Goal: Task Accomplishment & Management: Manage account settings

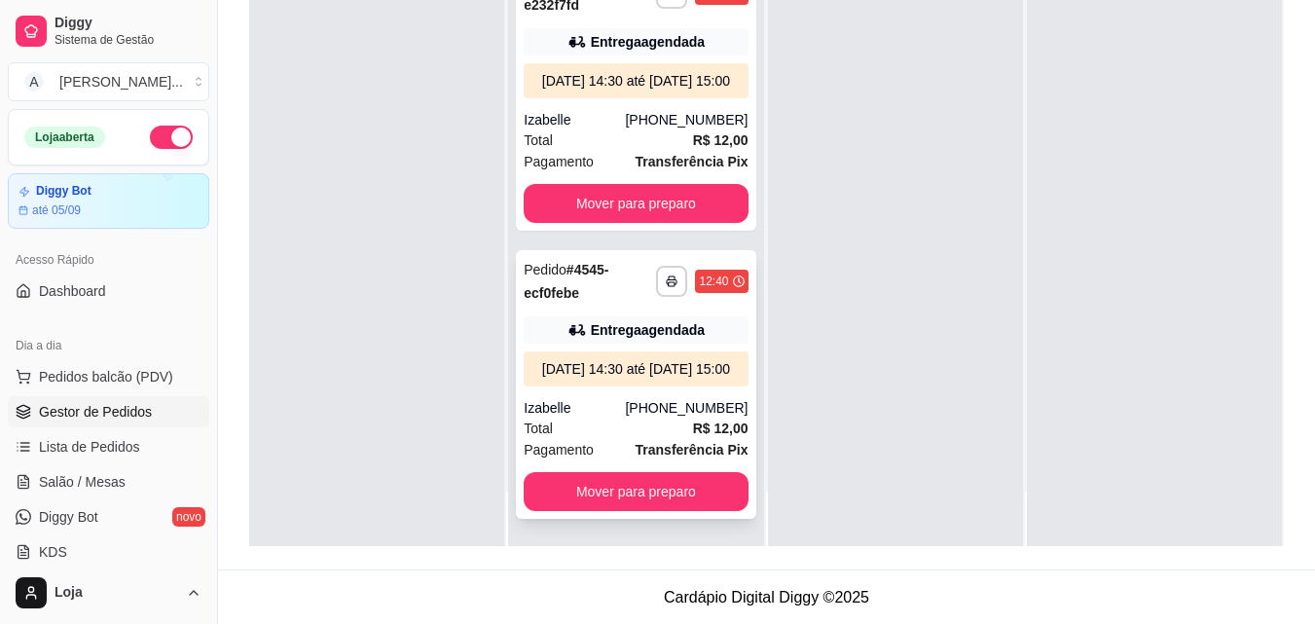
scroll to position [297, 0]
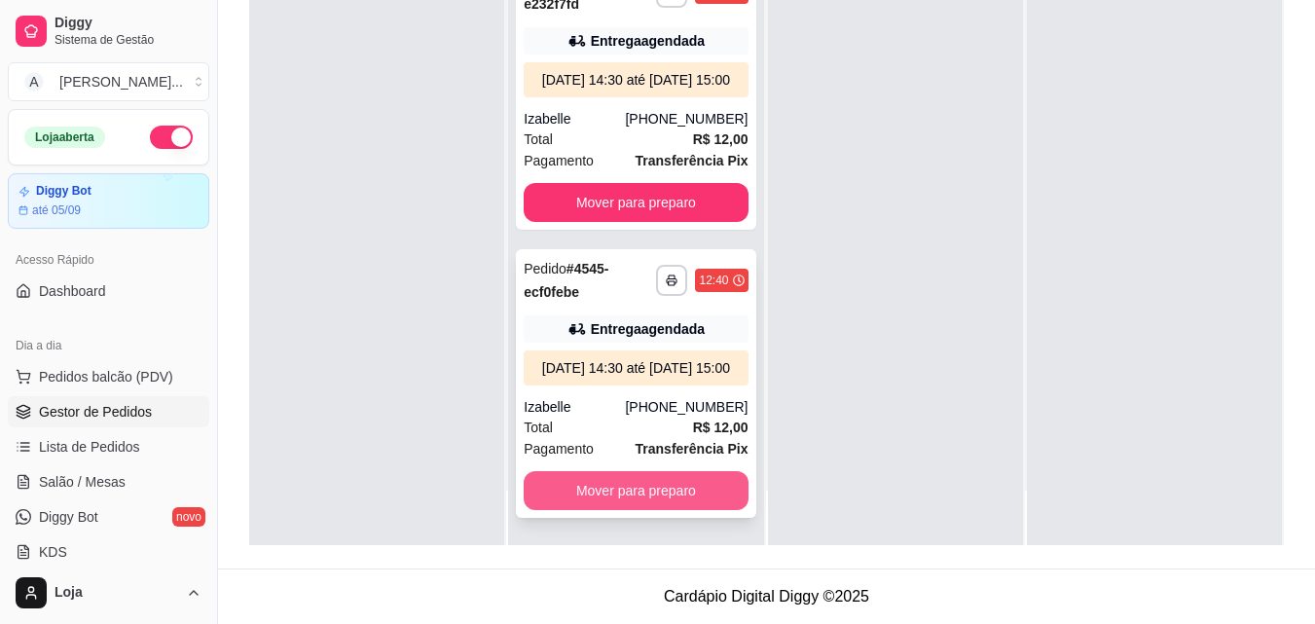
click at [658, 488] on button "Mover para preparo" at bounding box center [636, 490] width 224 height 39
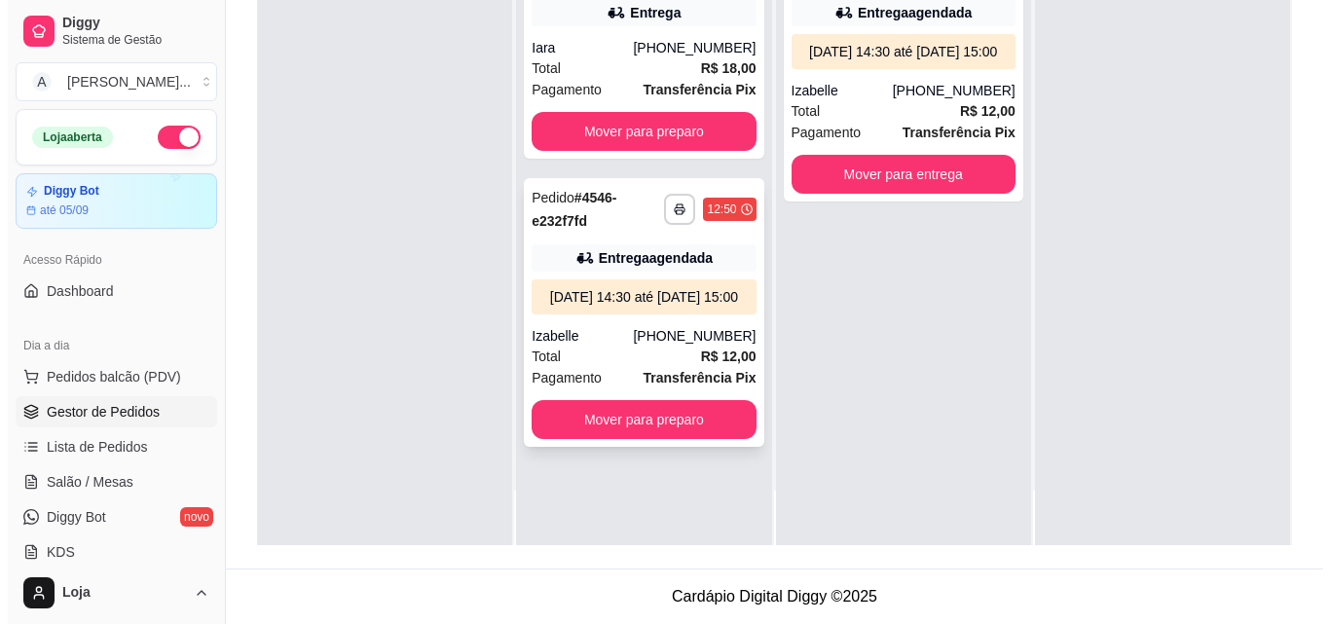
scroll to position [0, 0]
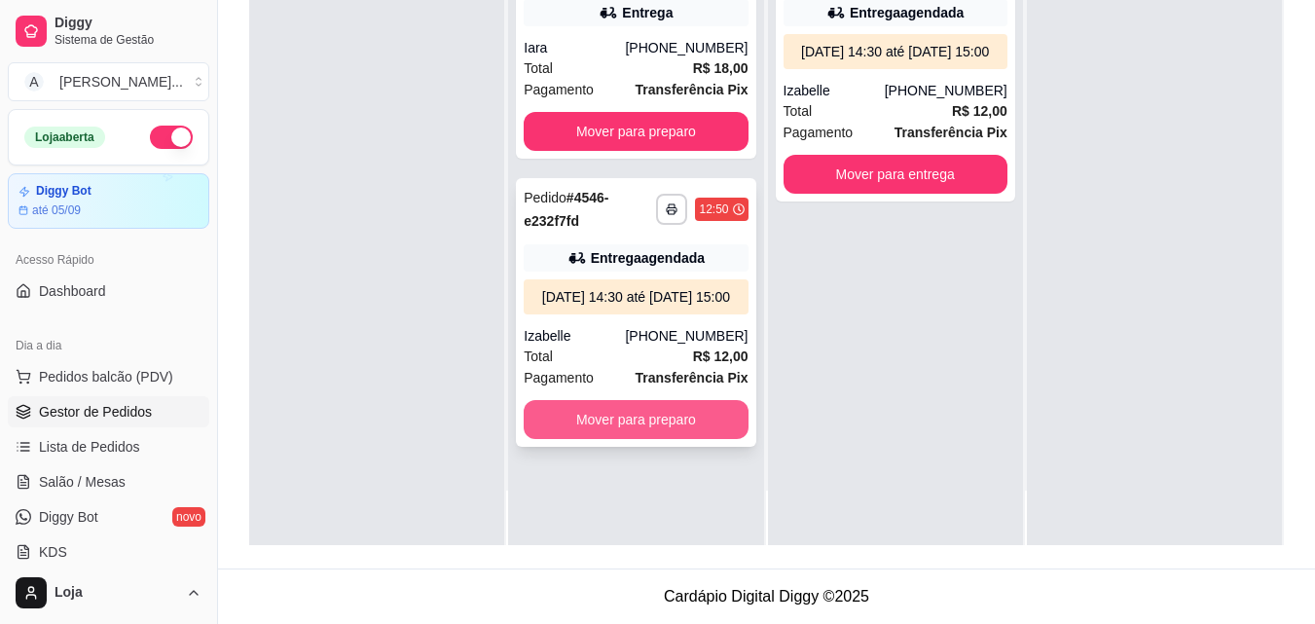
click at [681, 437] on button "Mover para preparo" at bounding box center [636, 419] width 224 height 39
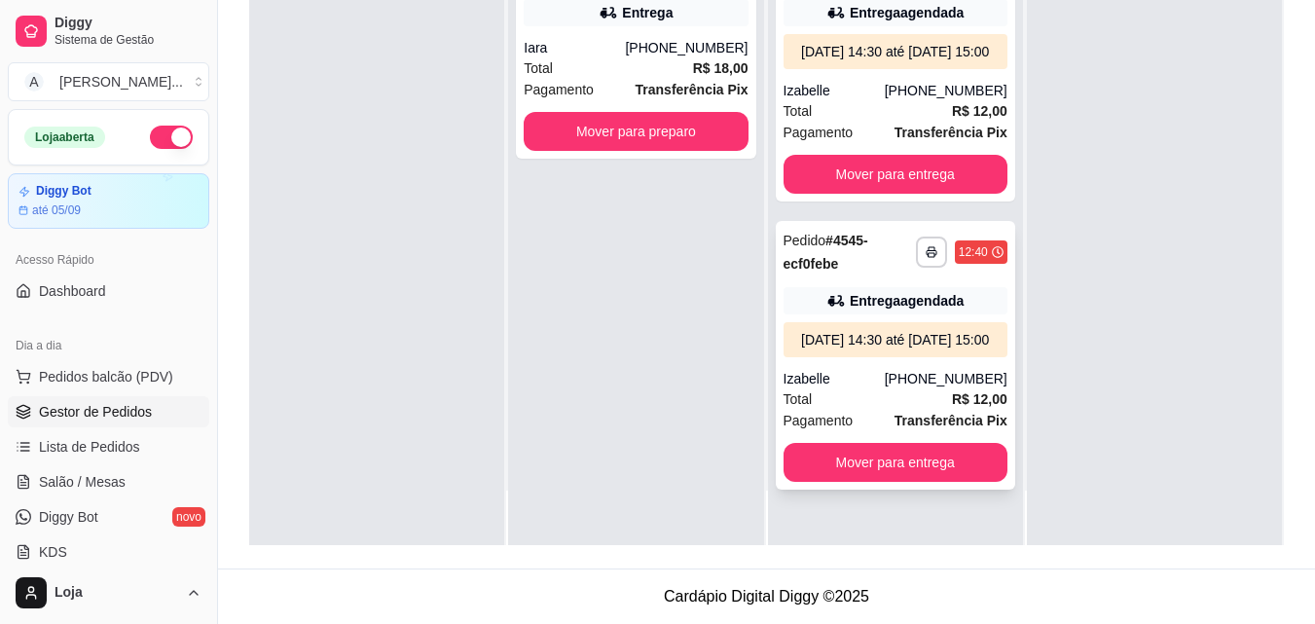
click at [883, 405] on div "**********" at bounding box center [896, 355] width 240 height 269
click at [650, 82] on strong "Transferência Pix" at bounding box center [692, 90] width 113 height 16
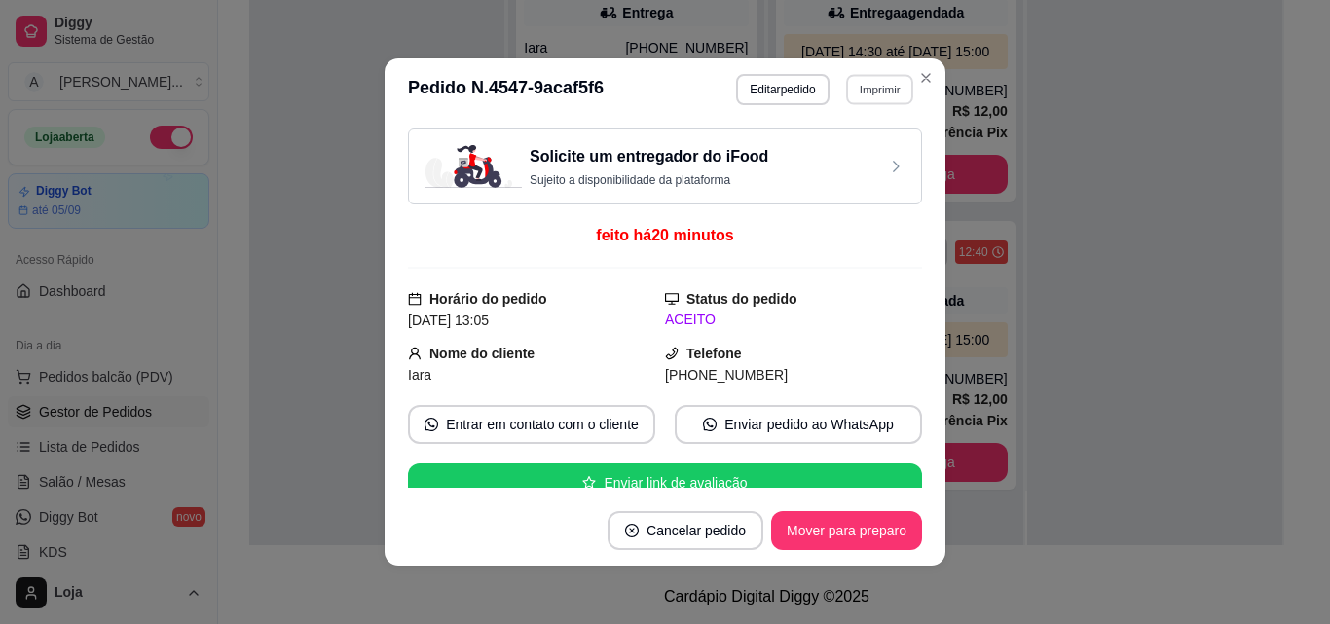
click at [866, 81] on button "Imprimir" at bounding box center [879, 89] width 67 height 30
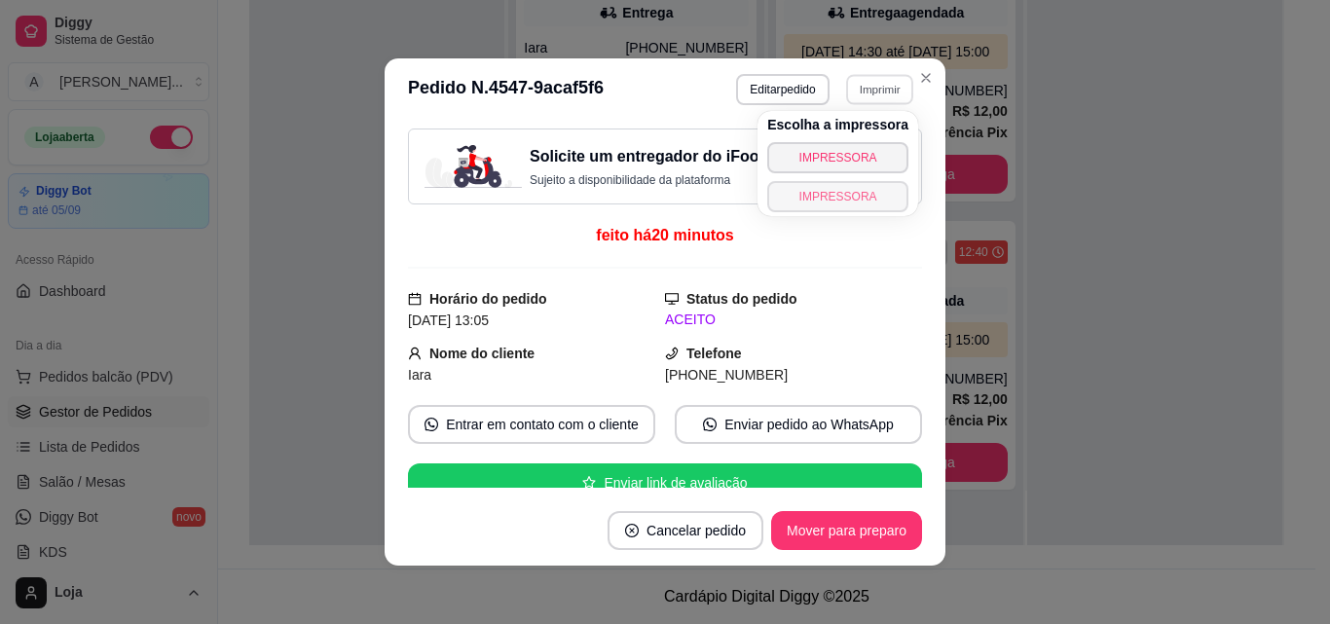
click at [857, 187] on button "IMPRESSORA" at bounding box center [837, 196] width 141 height 31
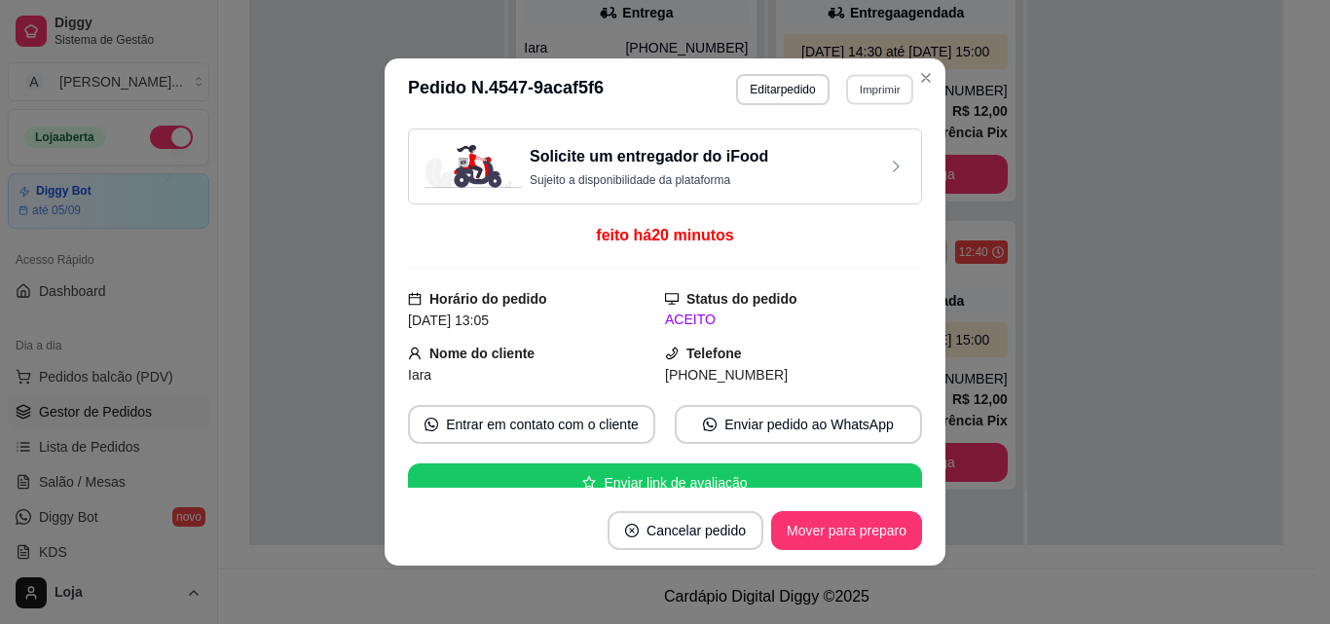
click at [875, 91] on button "Imprimir" at bounding box center [879, 89] width 67 height 30
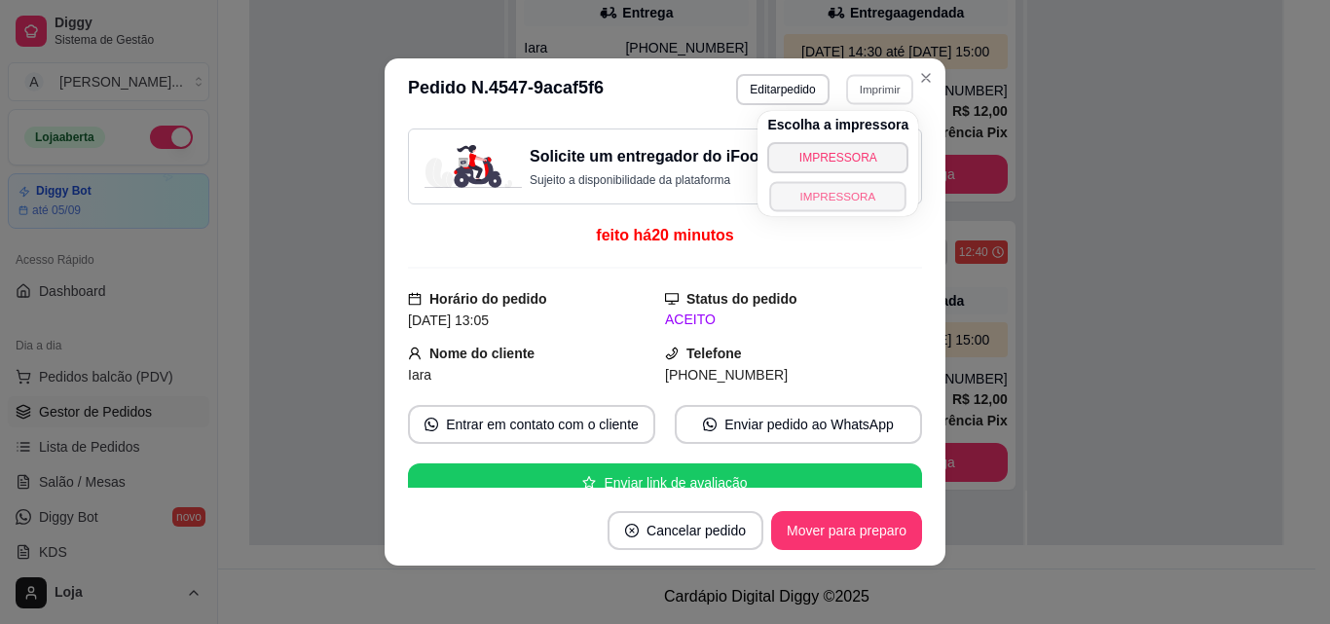
click at [866, 196] on button "IMPRESSORA" at bounding box center [838, 196] width 136 height 30
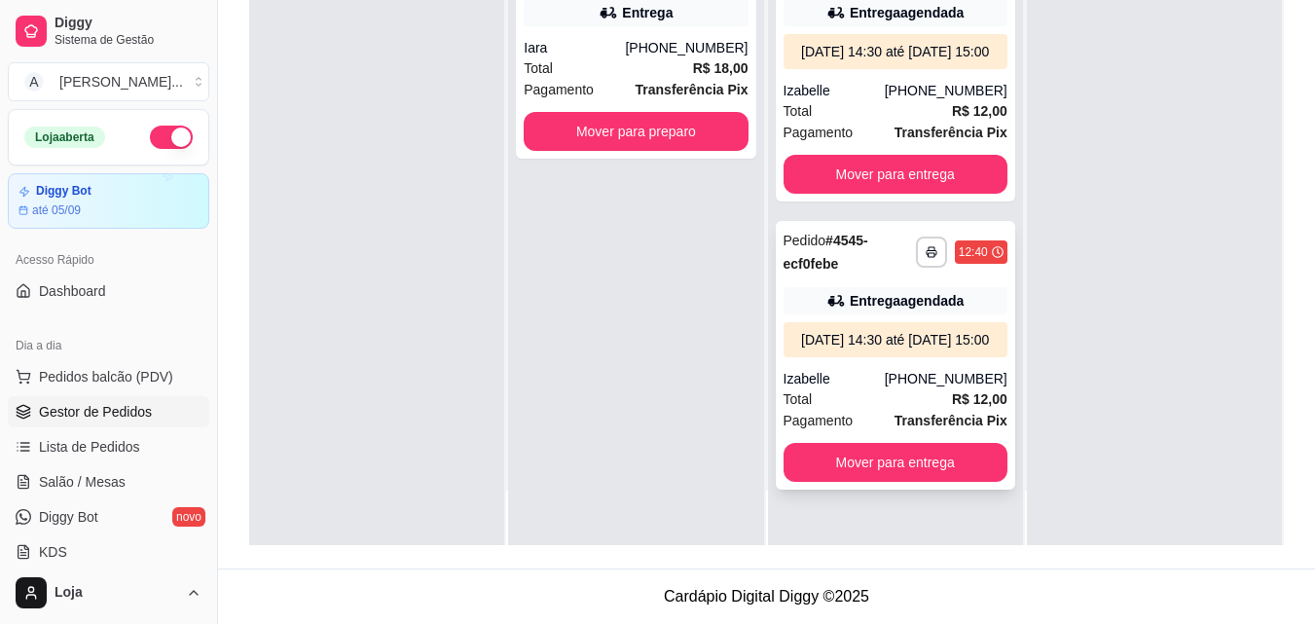
click at [878, 398] on div "**********" at bounding box center [896, 355] width 240 height 269
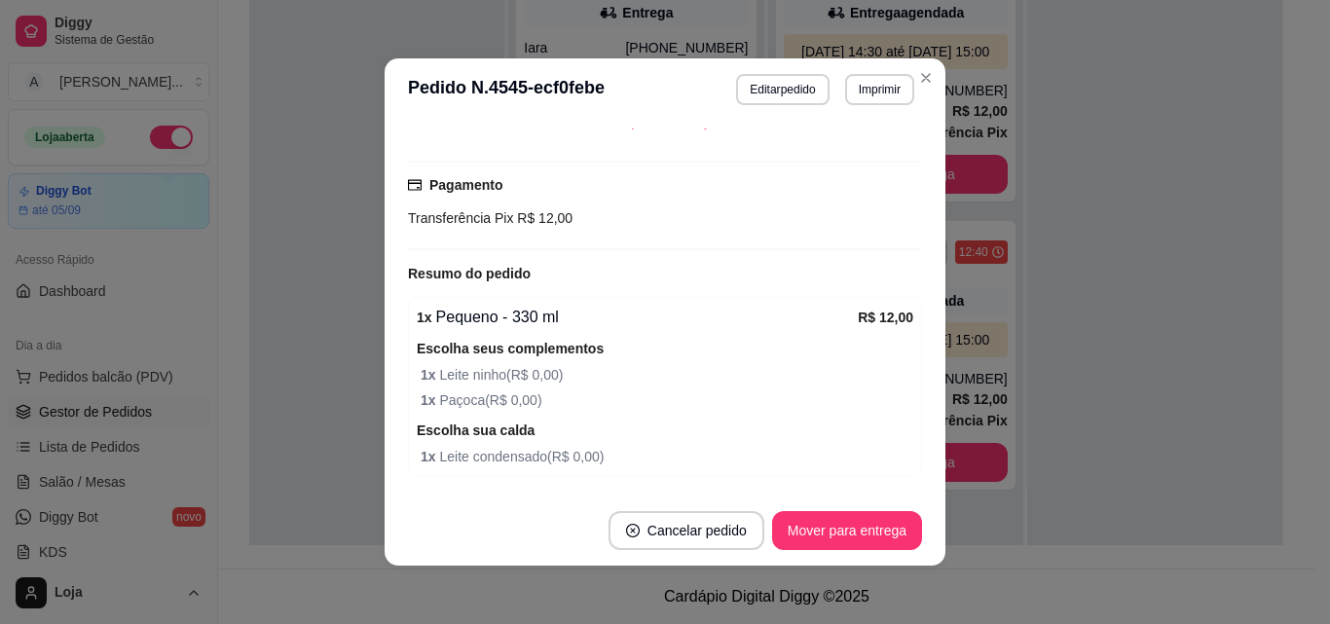
scroll to position [678, 0]
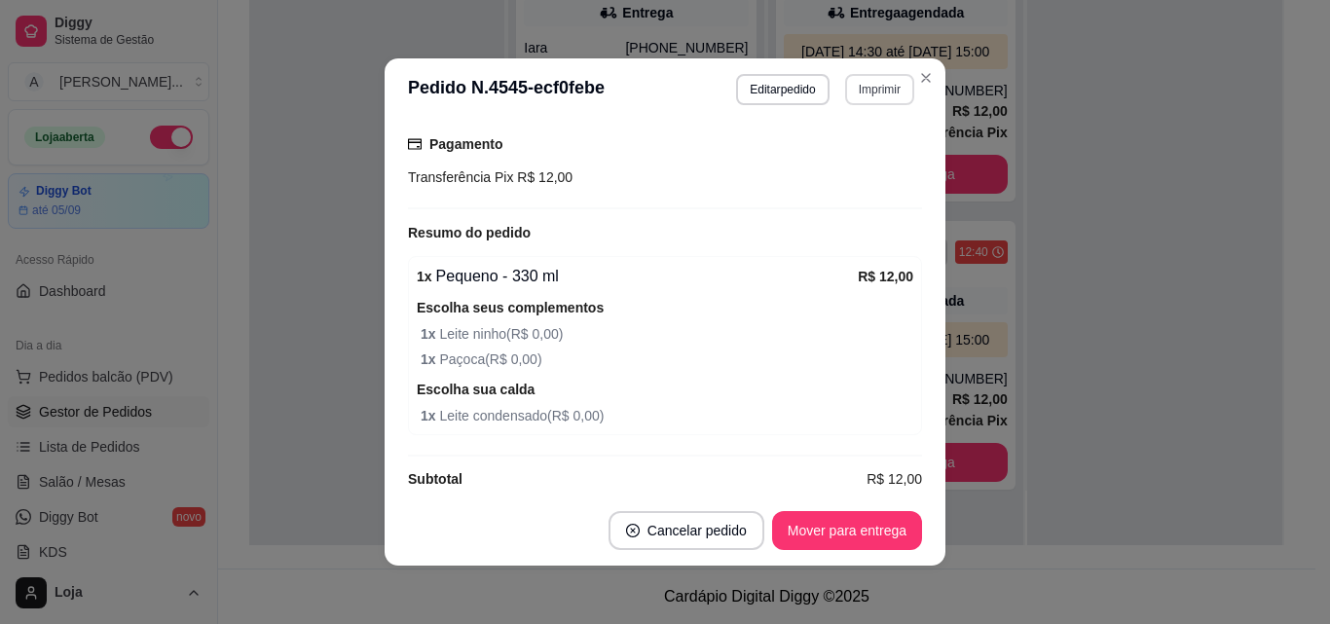
click at [873, 92] on button "Imprimir" at bounding box center [879, 89] width 69 height 31
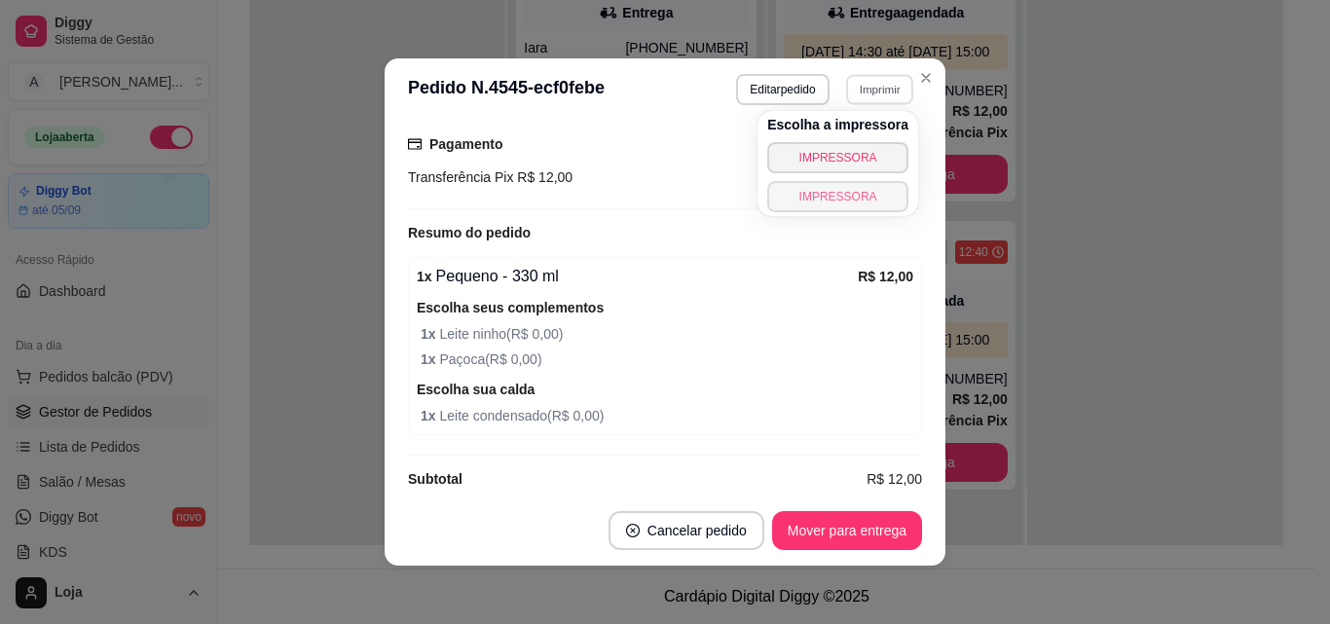
click at [858, 188] on button "IMPRESSORA" at bounding box center [837, 196] width 141 height 31
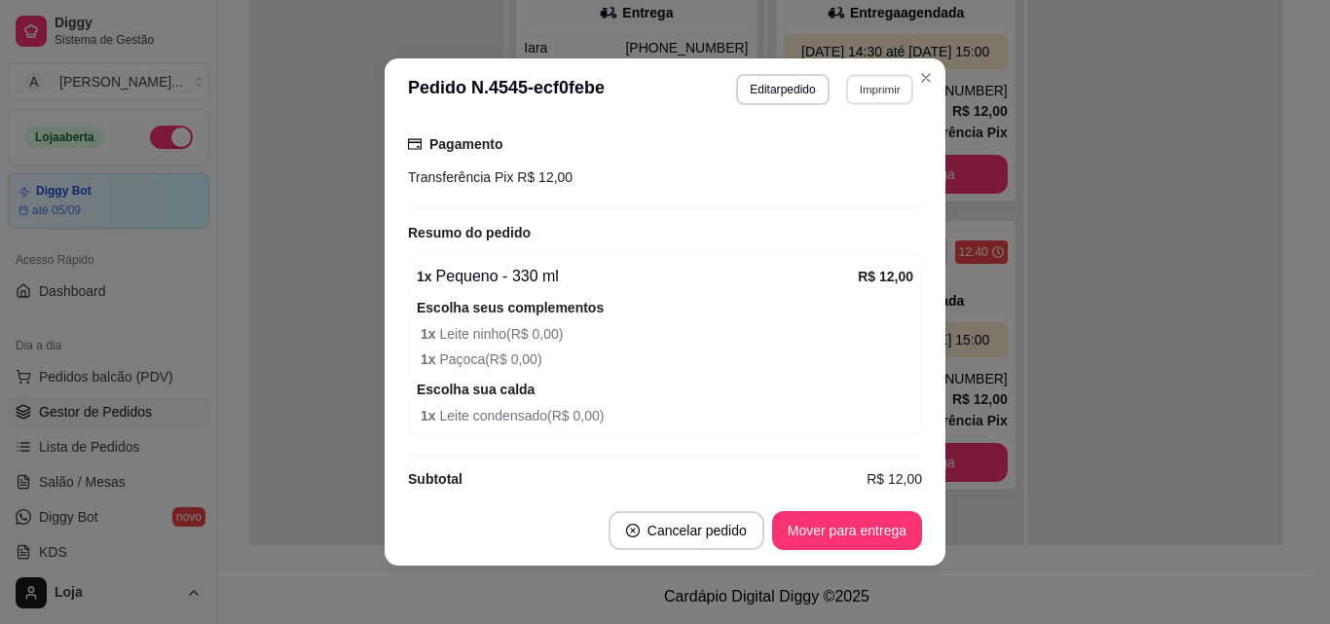
click at [854, 92] on button "Imprimir" at bounding box center [879, 89] width 67 height 30
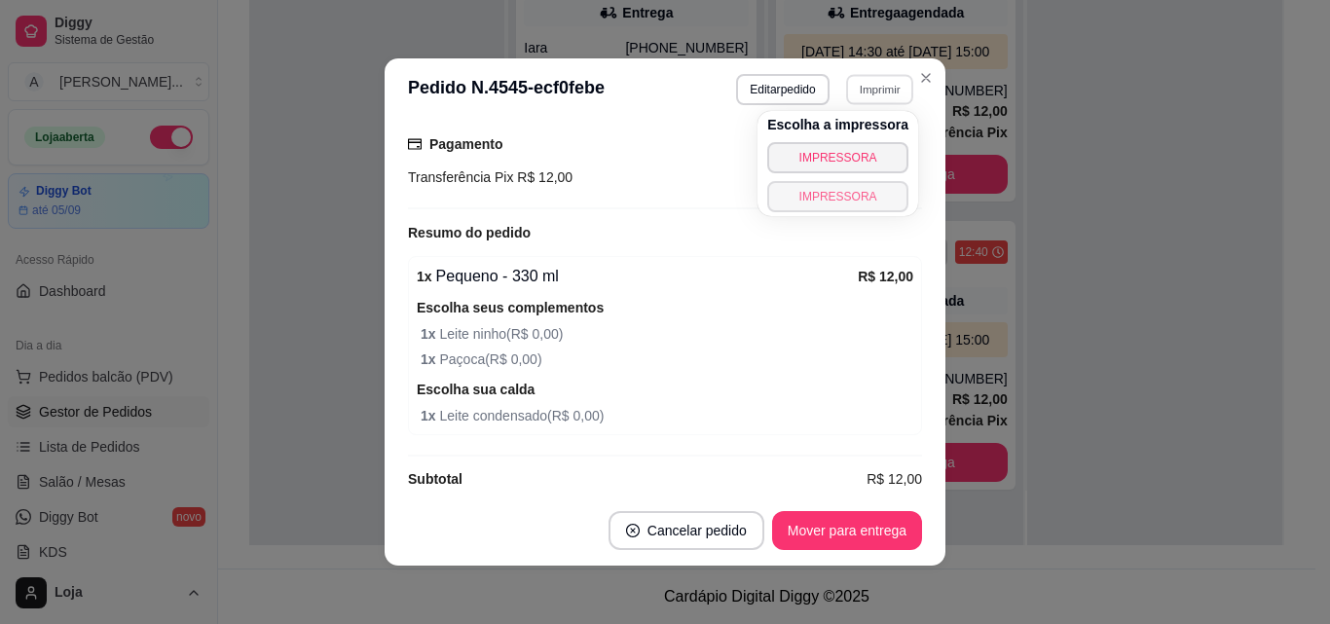
click at [838, 185] on button "IMPRESSORA" at bounding box center [837, 196] width 141 height 31
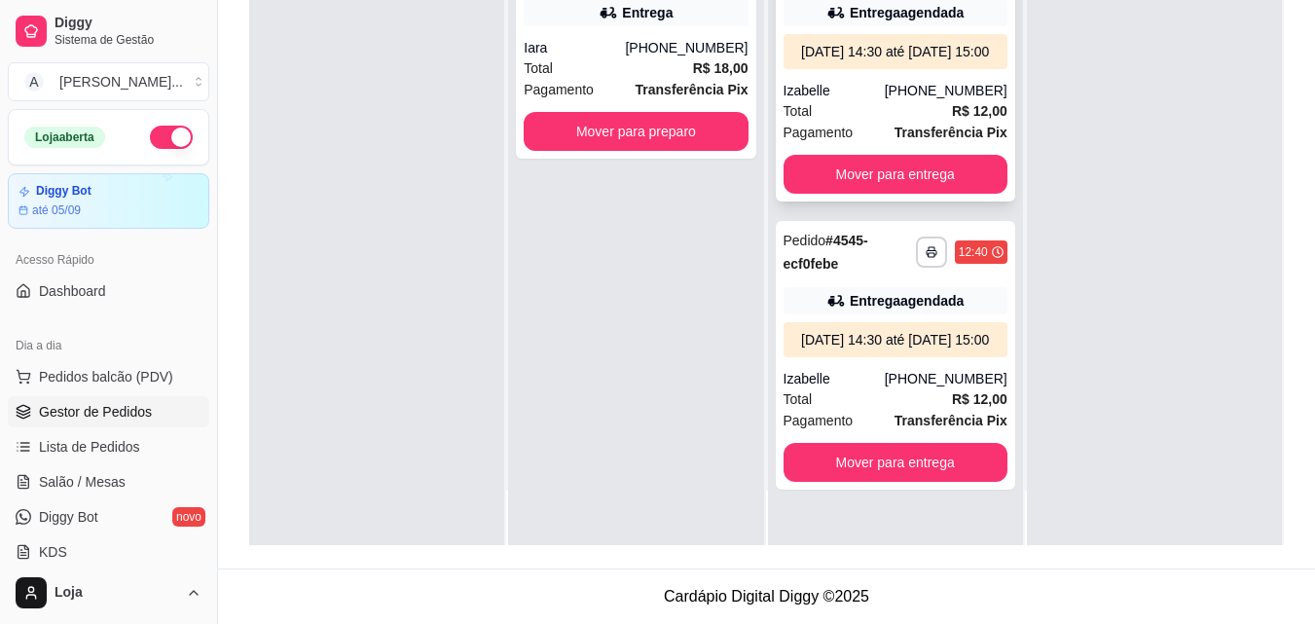
click at [912, 100] on div "[PHONE_NUMBER]" at bounding box center [946, 90] width 123 height 19
click at [850, 100] on div "Izabelle" at bounding box center [834, 90] width 101 height 19
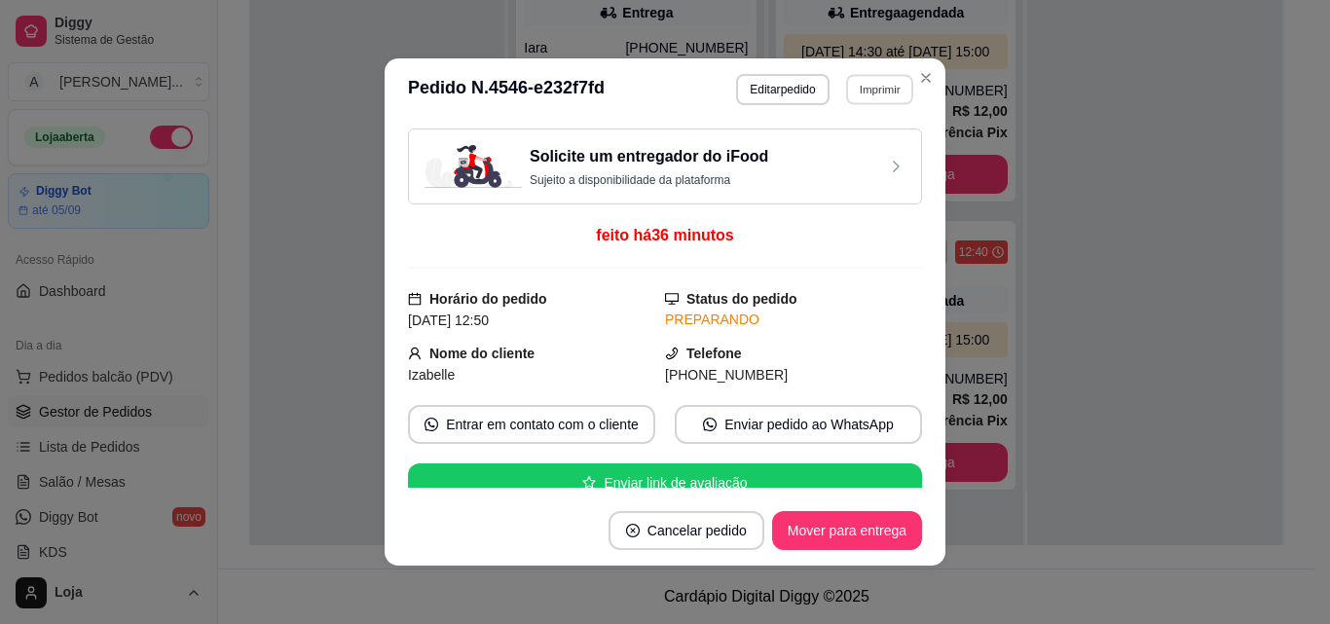
click at [861, 91] on button "Imprimir" at bounding box center [879, 89] width 67 height 30
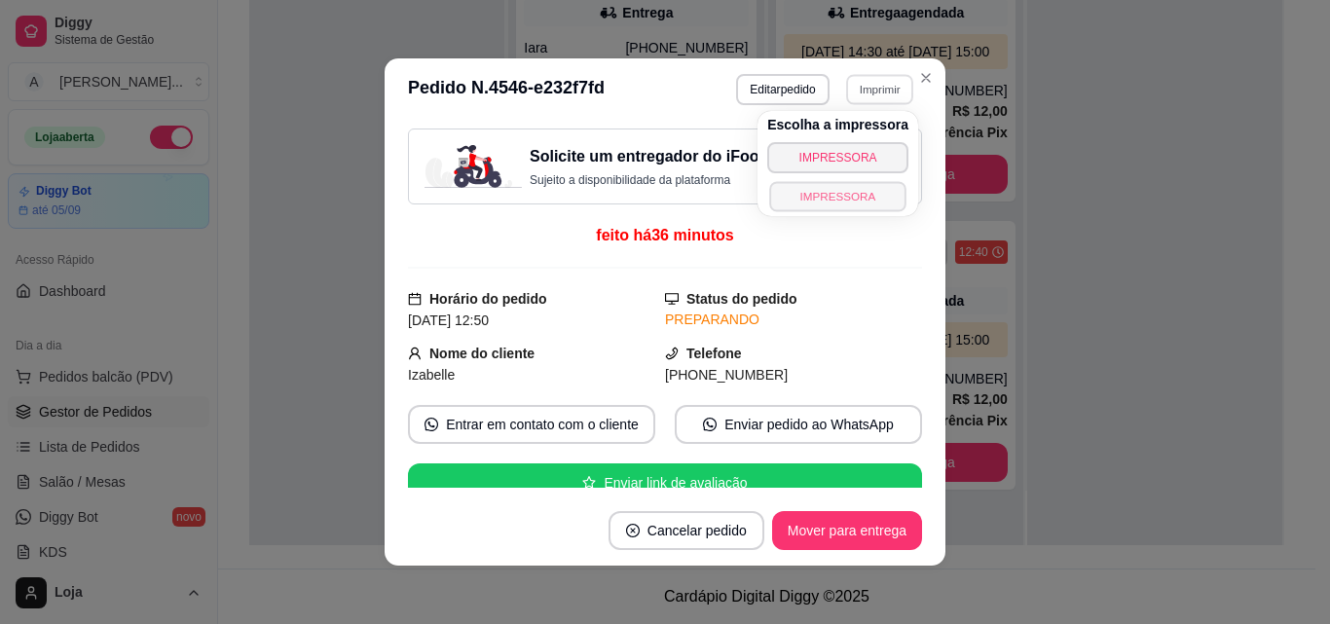
click at [860, 190] on button "IMPRESSORA" at bounding box center [837, 196] width 136 height 30
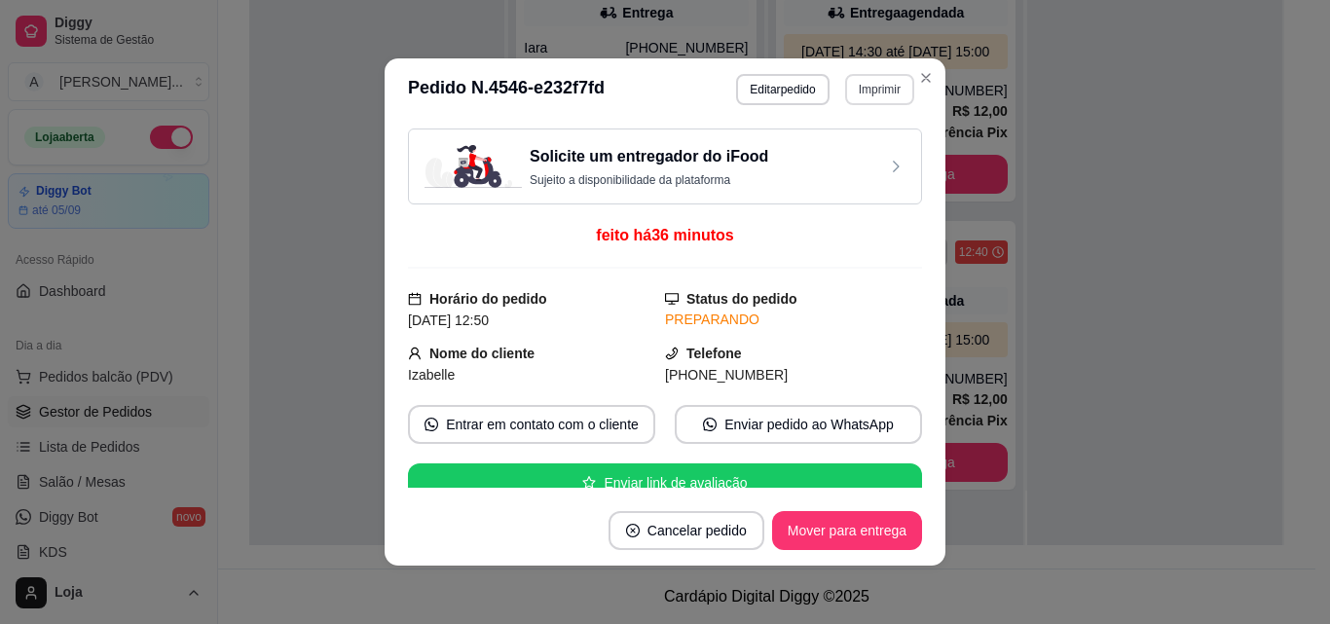
click at [866, 94] on button "Imprimir" at bounding box center [879, 89] width 69 height 31
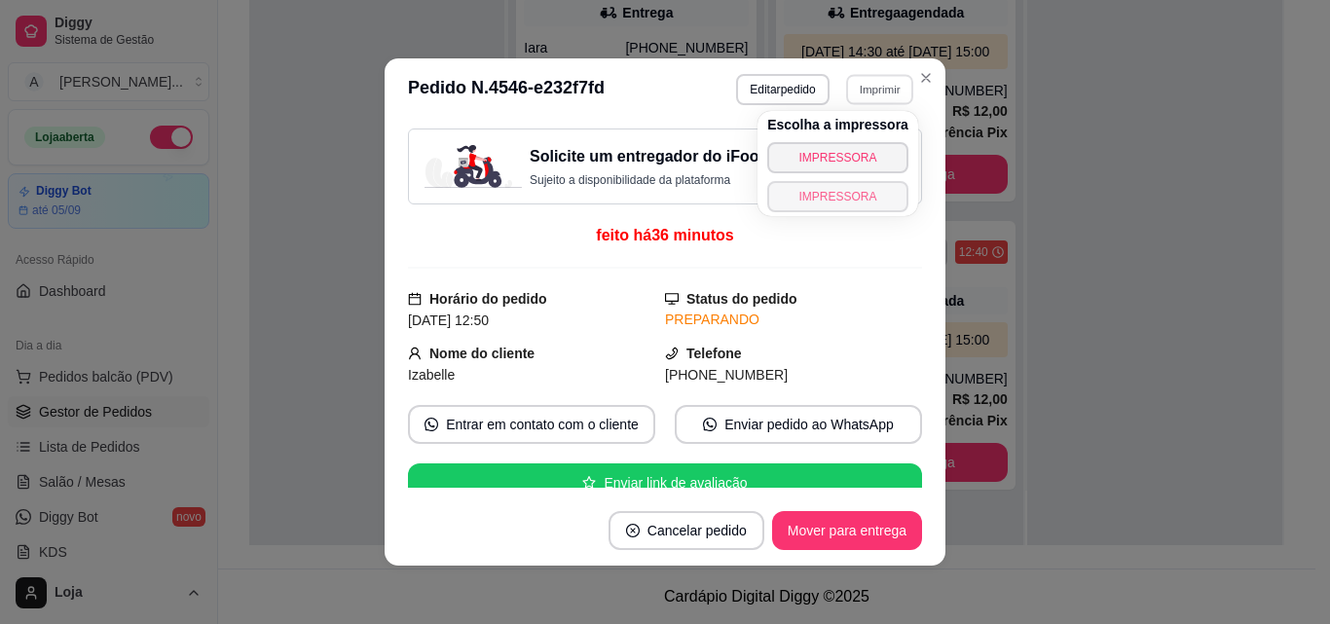
click at [848, 196] on button "IMPRESSORA" at bounding box center [837, 196] width 141 height 31
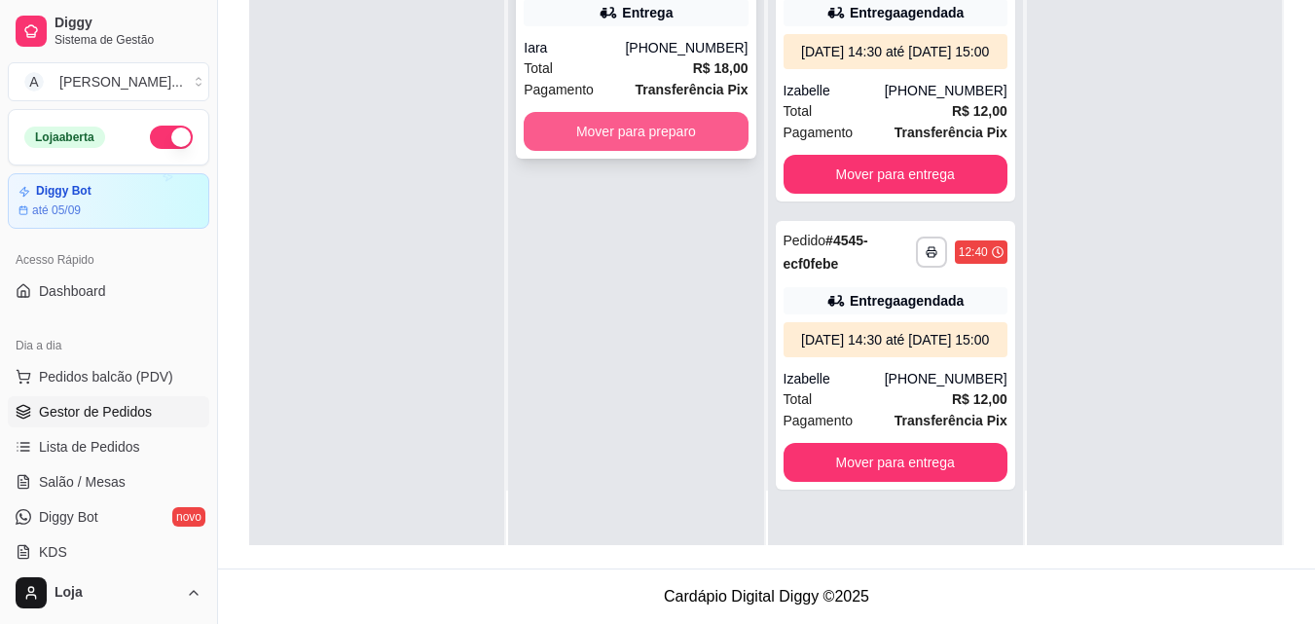
click at [581, 115] on button "Mover para preparo" at bounding box center [636, 131] width 224 height 39
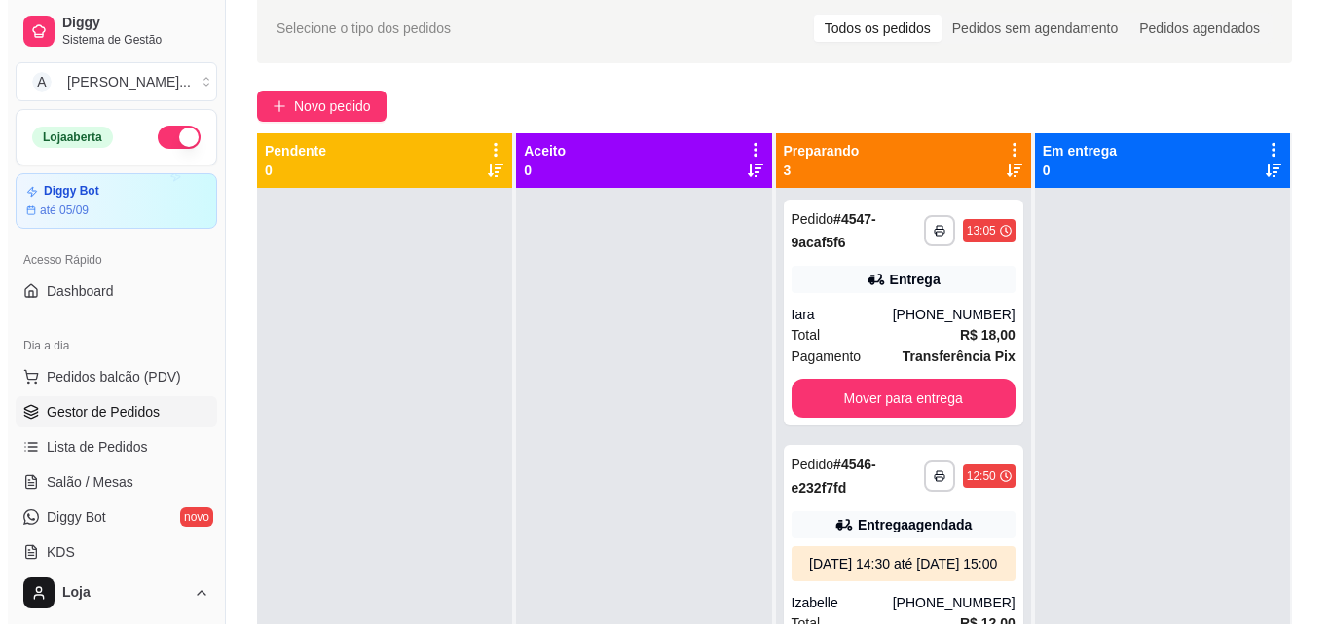
scroll to position [5, 0]
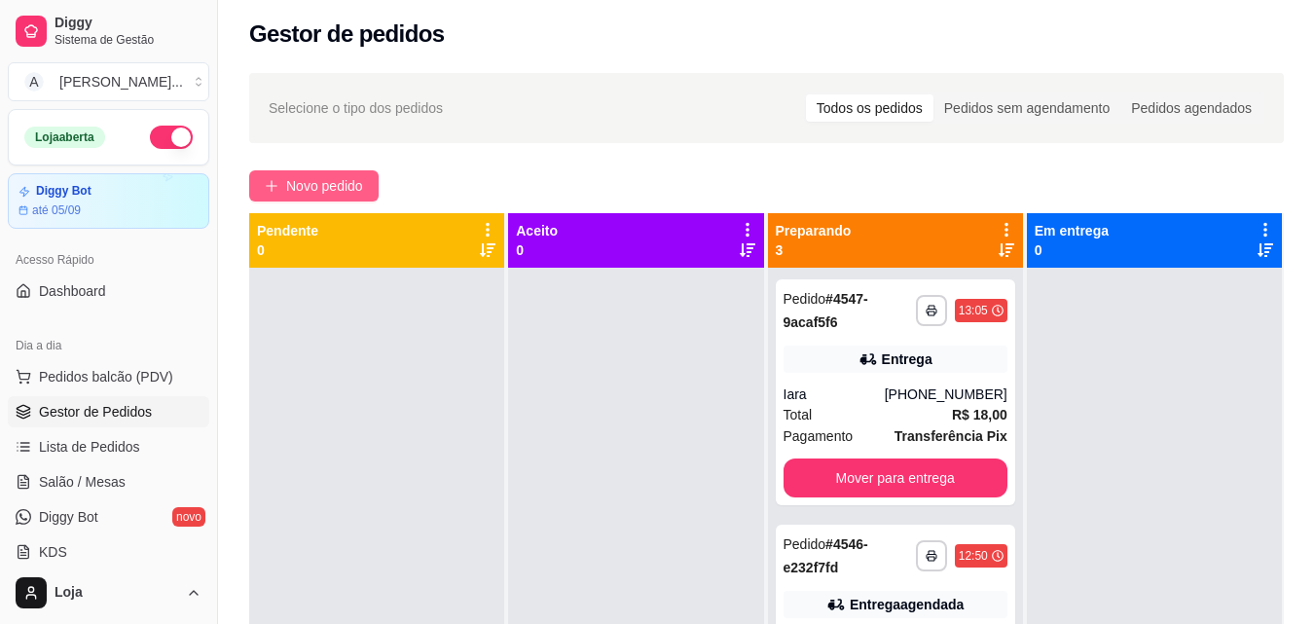
click at [264, 179] on button "Novo pedido" at bounding box center [313, 185] width 129 height 31
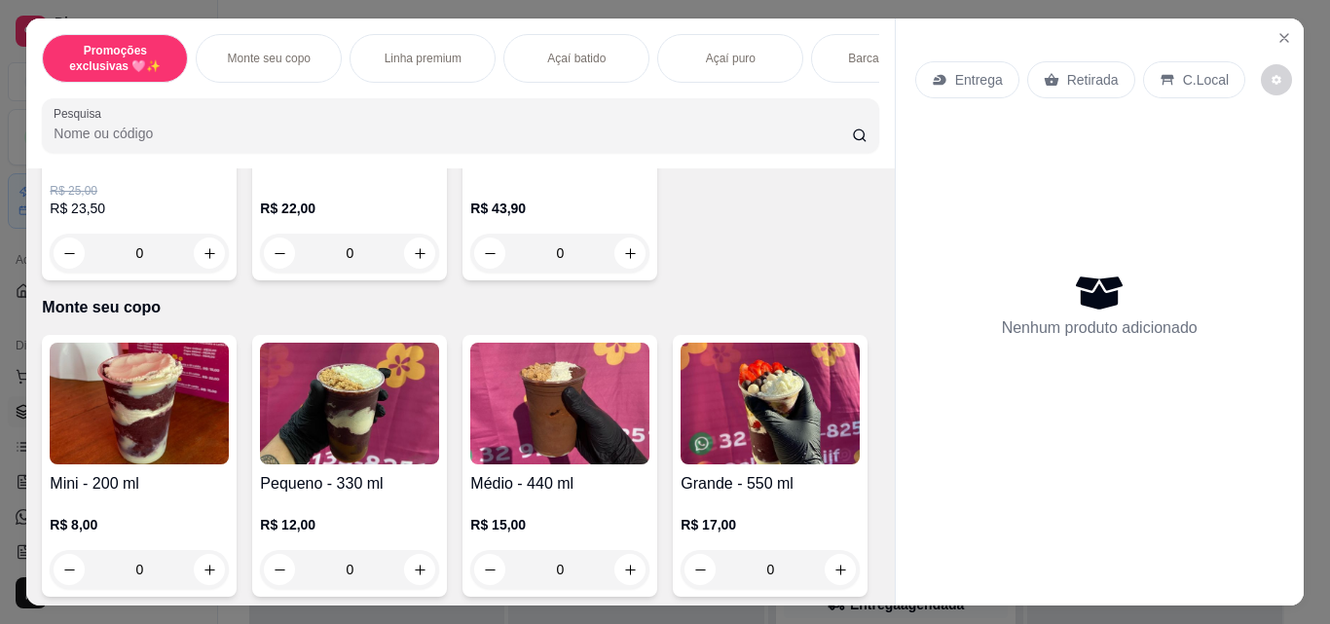
scroll to position [389, 0]
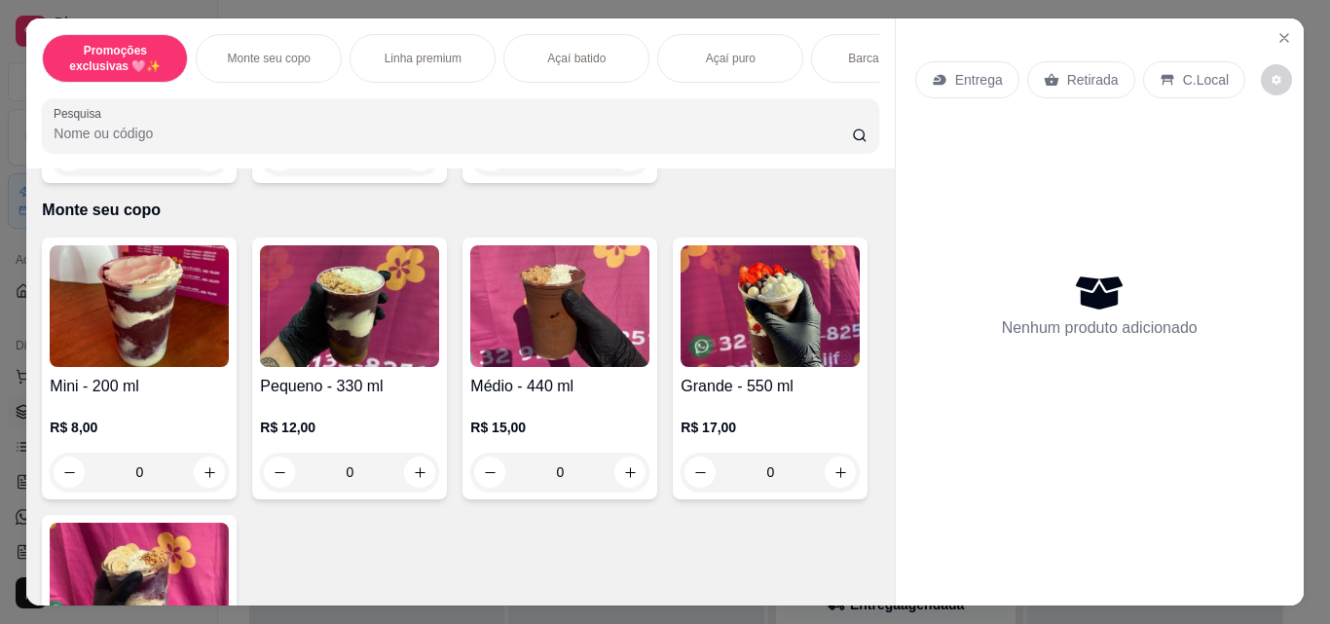
click at [202, 485] on div "0" at bounding box center [139, 472] width 179 height 39
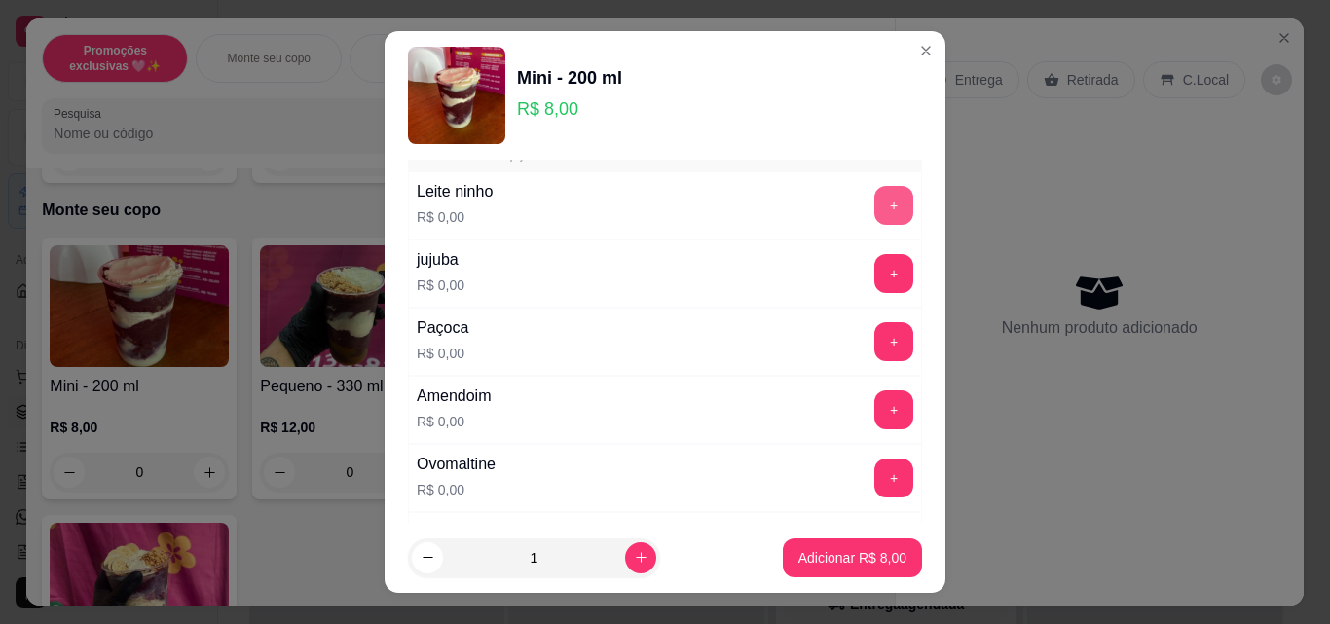
click at [874, 209] on button "+" at bounding box center [893, 205] width 39 height 39
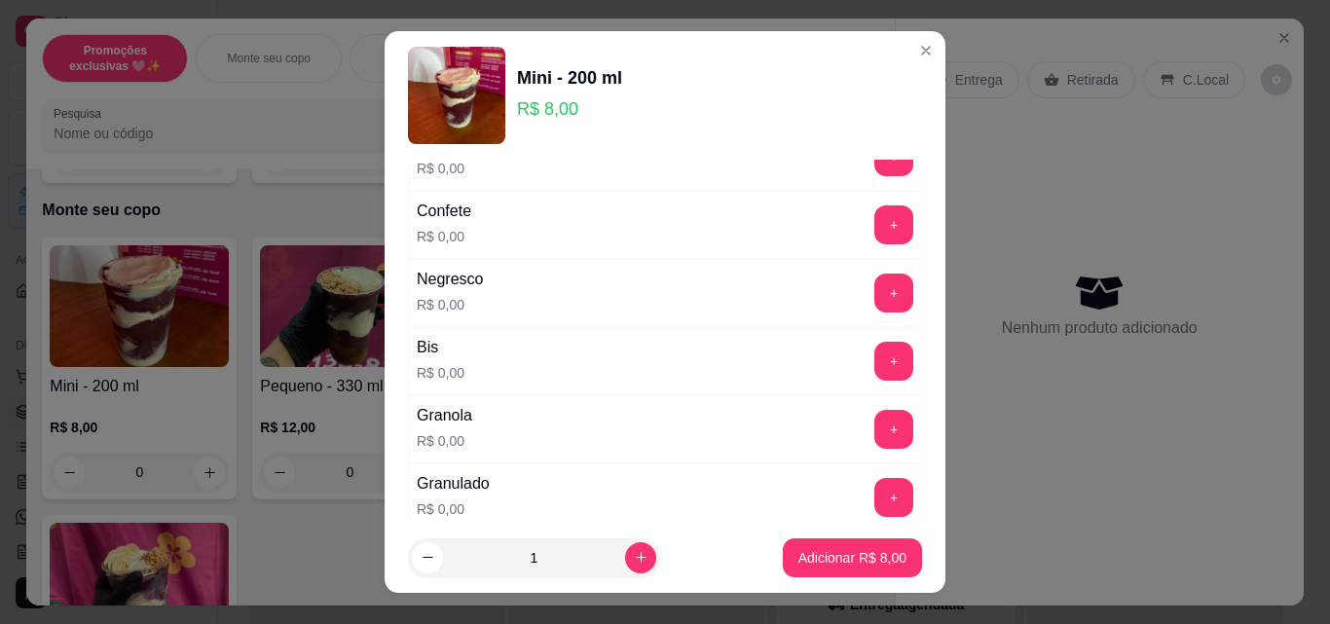
scroll to position [682, 0]
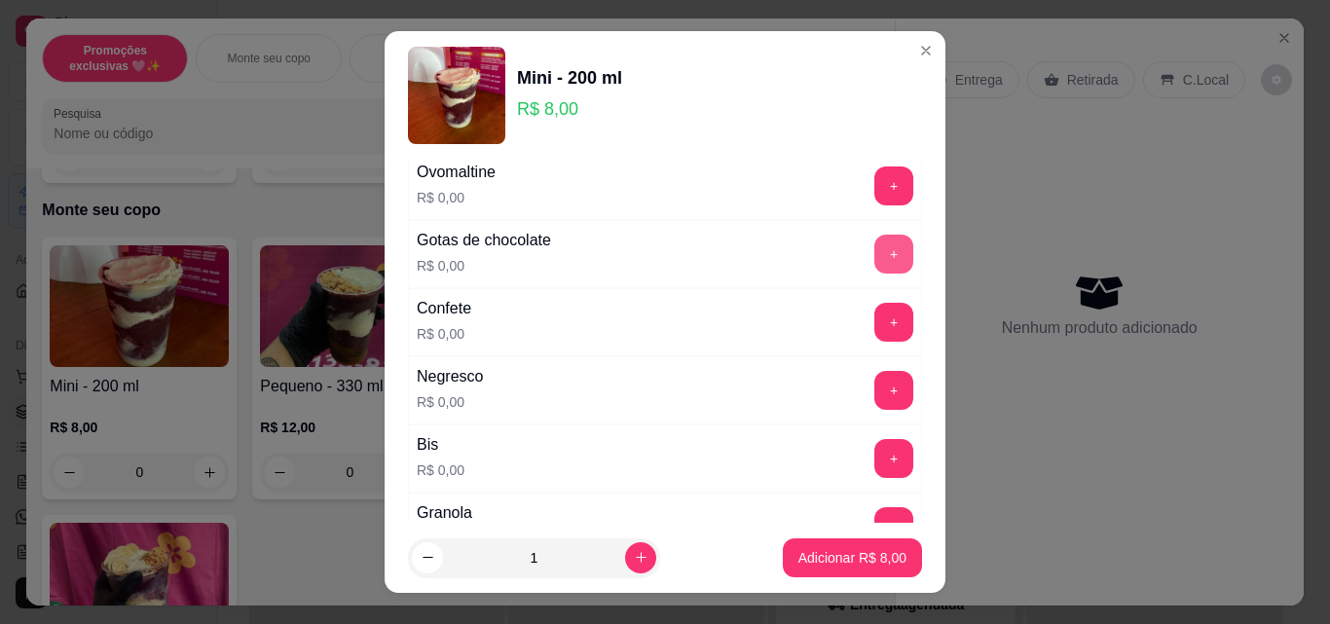
click at [874, 247] on button "+" at bounding box center [893, 254] width 39 height 39
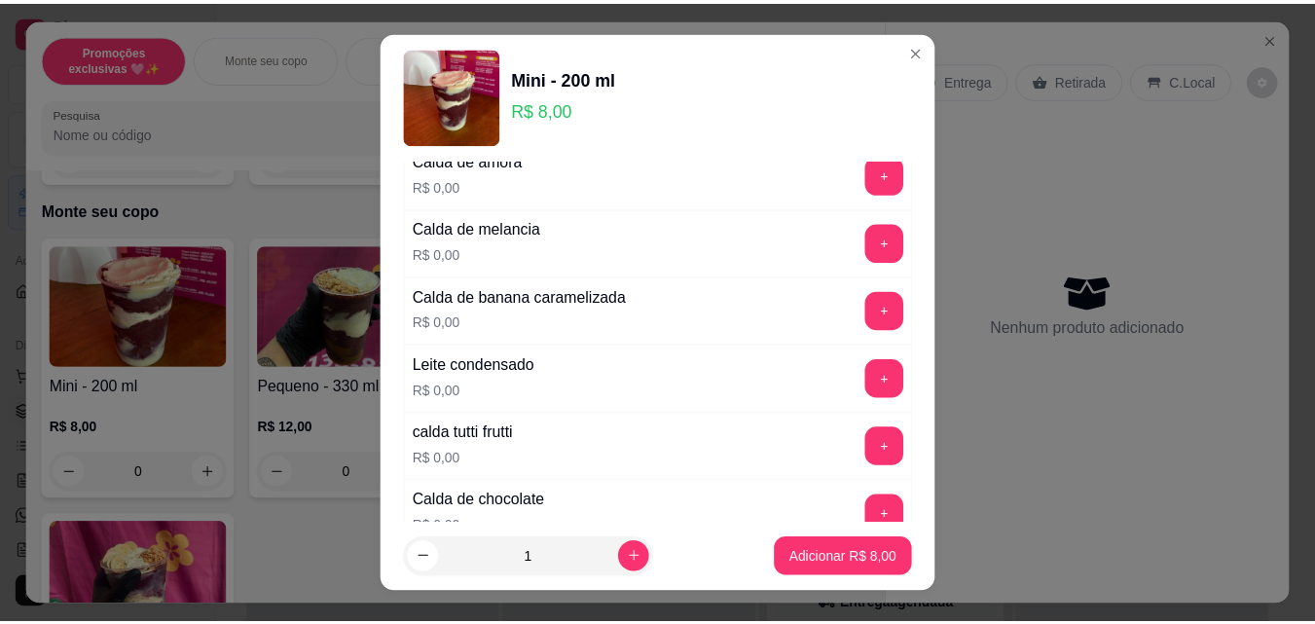
scroll to position [1655, 0]
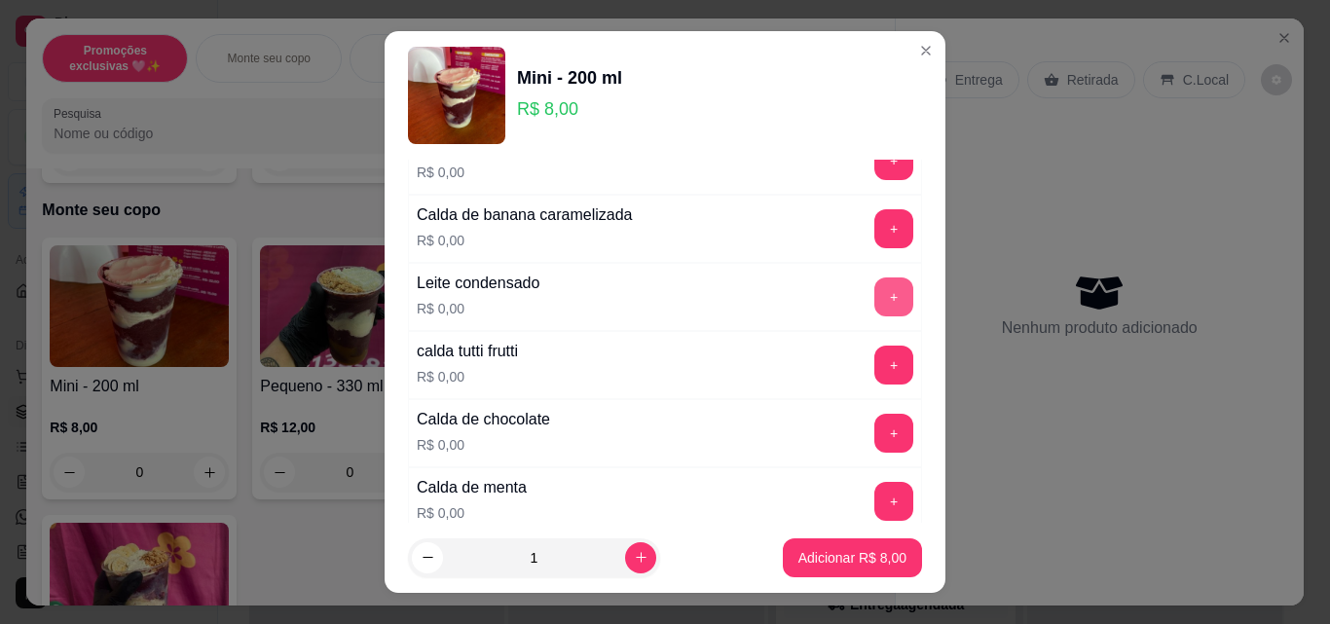
click at [874, 303] on button "+" at bounding box center [893, 296] width 39 height 39
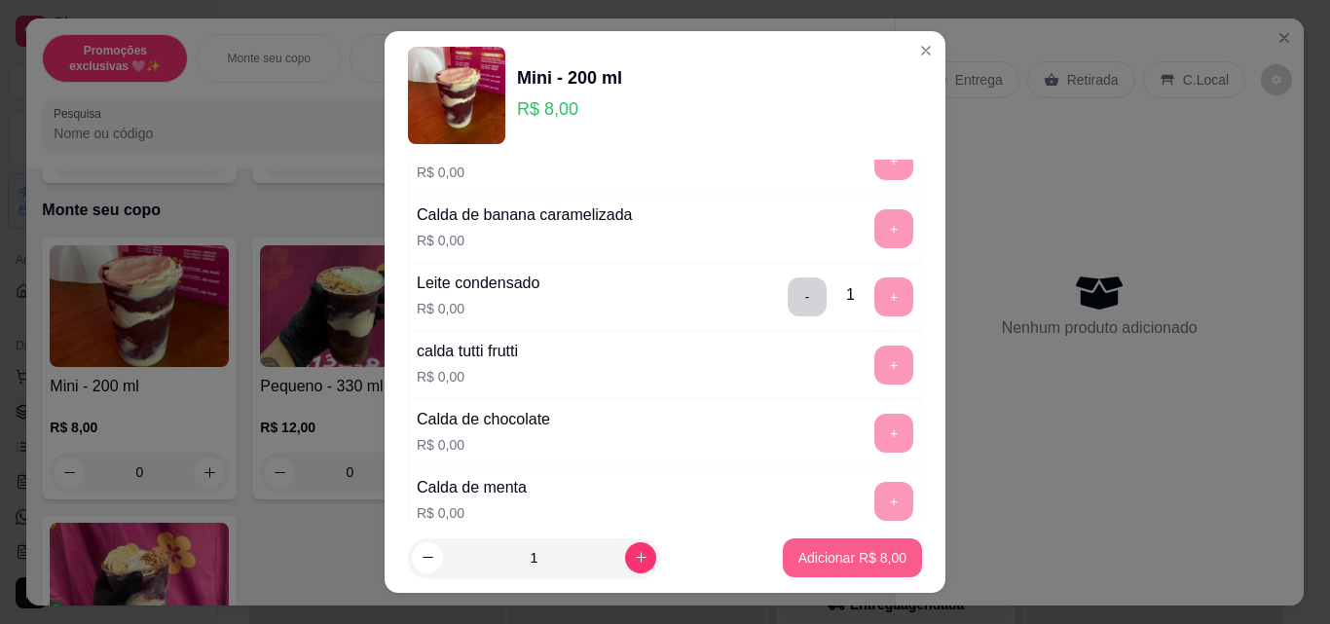
click at [864, 545] on button "Adicionar R$ 8,00" at bounding box center [852, 557] width 139 height 39
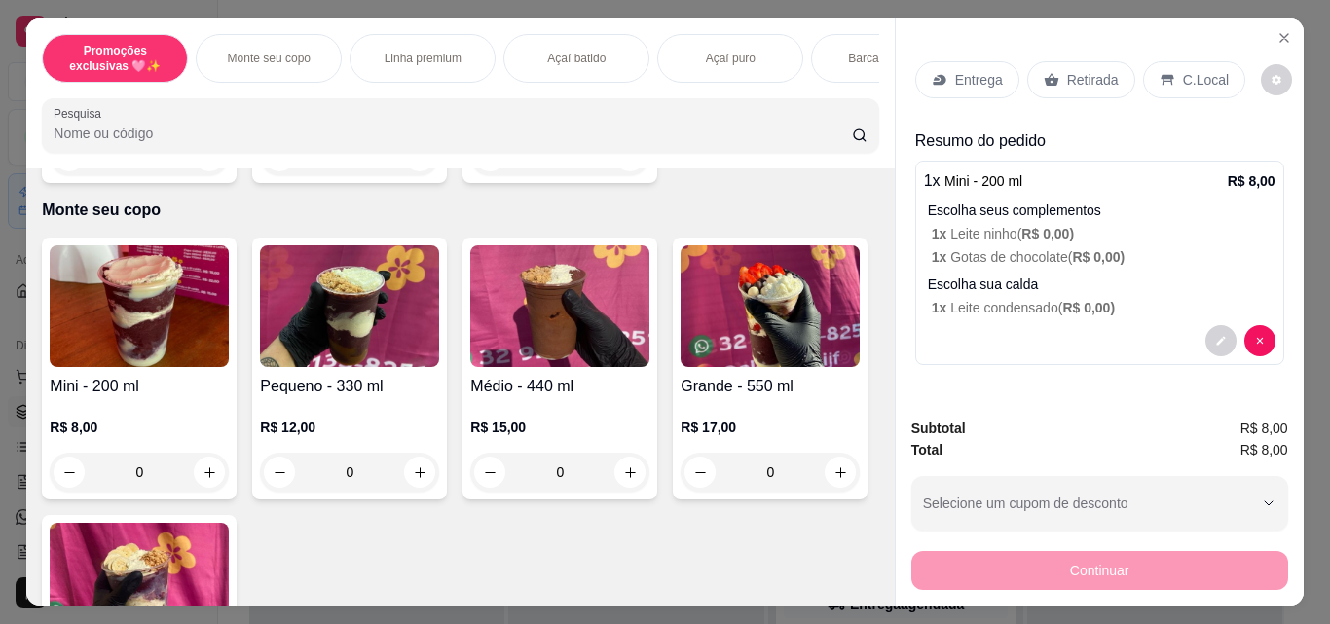
click at [1102, 70] on p "Retirada" at bounding box center [1093, 79] width 52 height 19
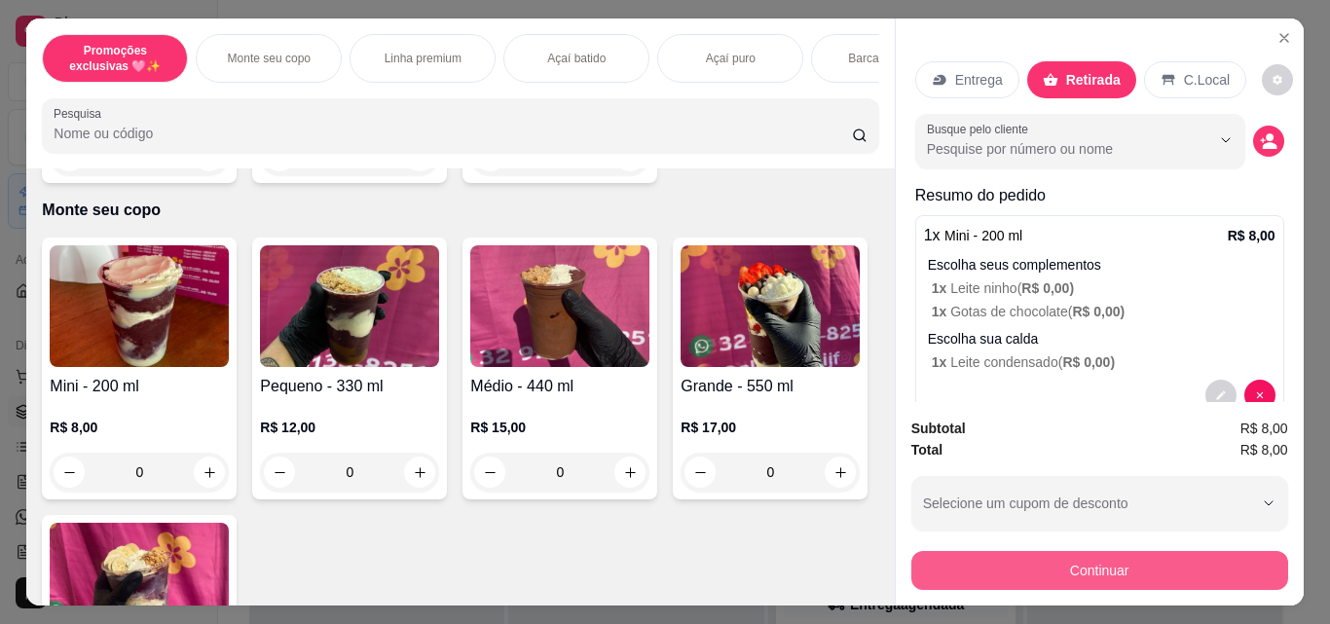
click at [1094, 570] on button "Continuar" at bounding box center [1099, 570] width 377 height 39
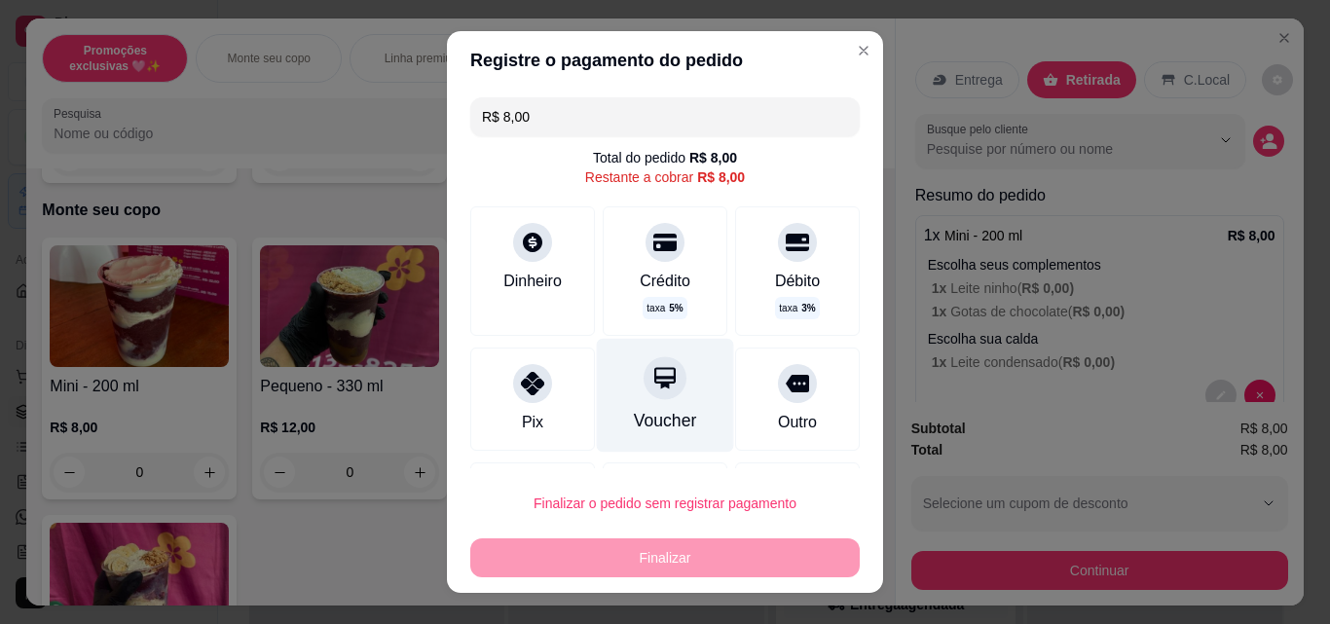
click at [644, 399] on div at bounding box center [665, 377] width 43 height 43
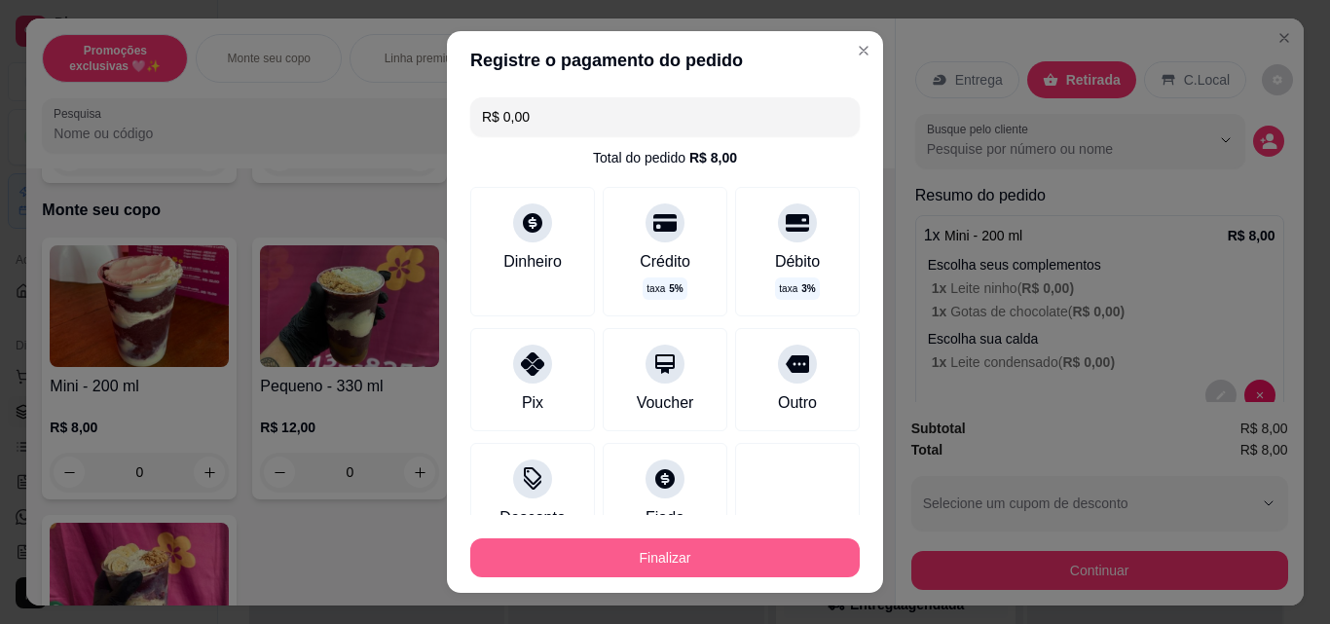
click at [737, 567] on button "Finalizar" at bounding box center [664, 557] width 389 height 39
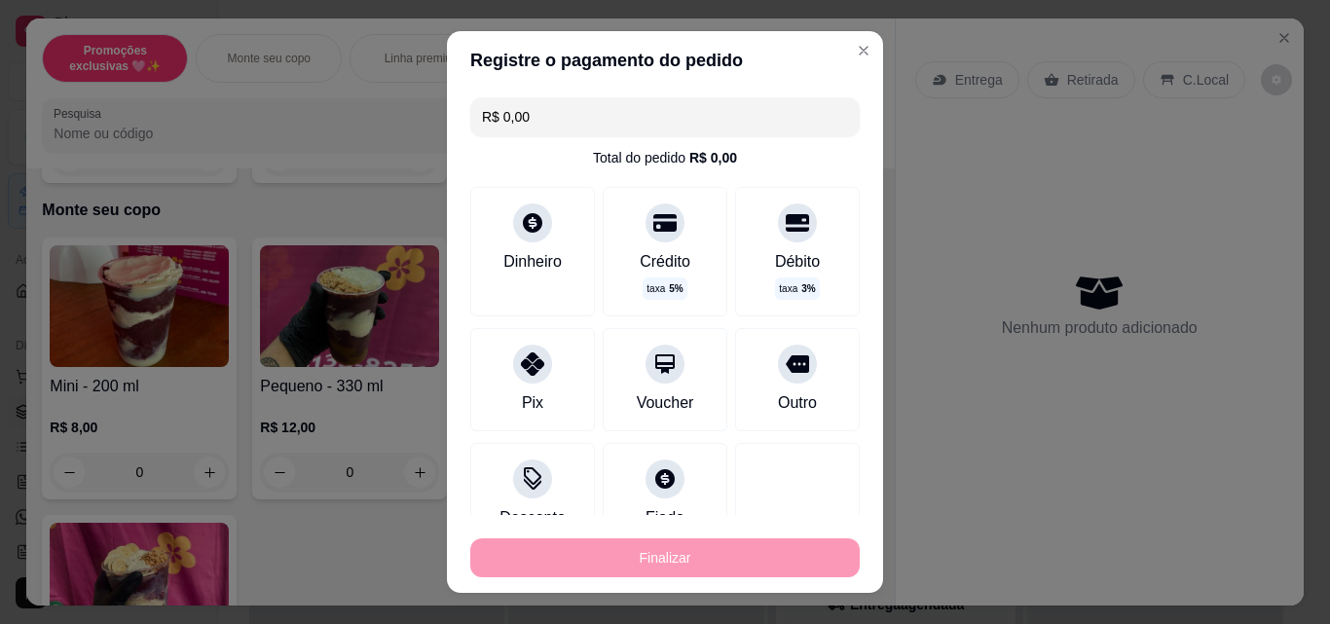
type input "-R$ 8,00"
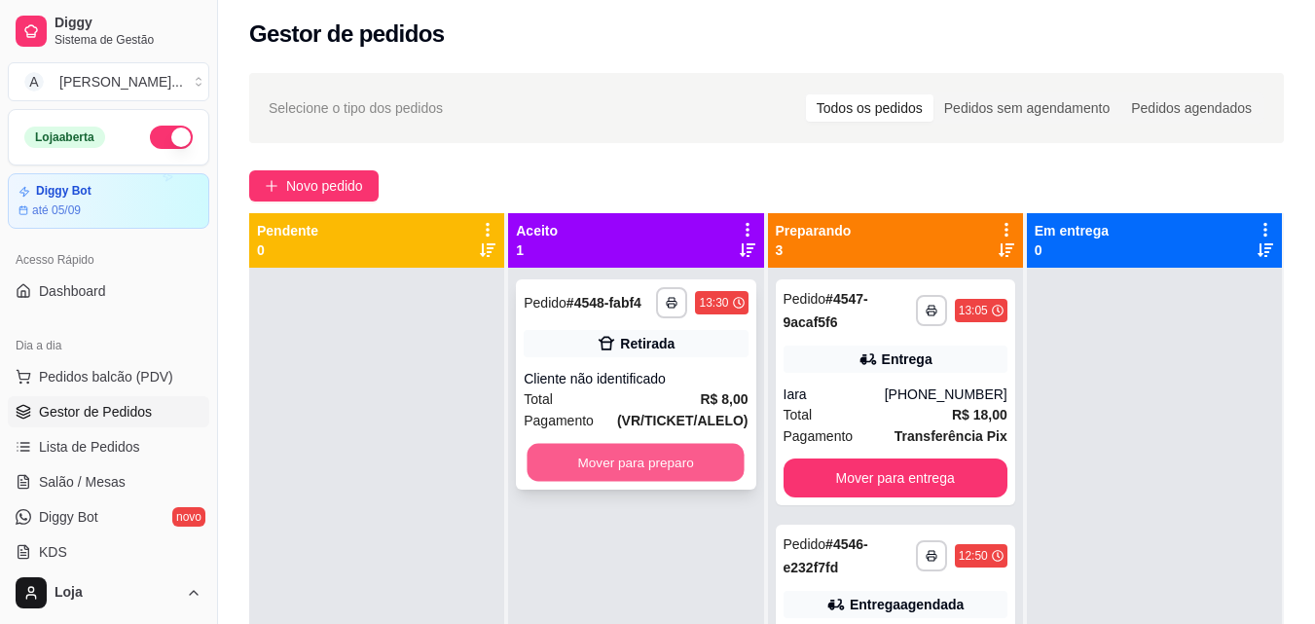
click at [699, 462] on button "Mover para preparo" at bounding box center [636, 463] width 217 height 38
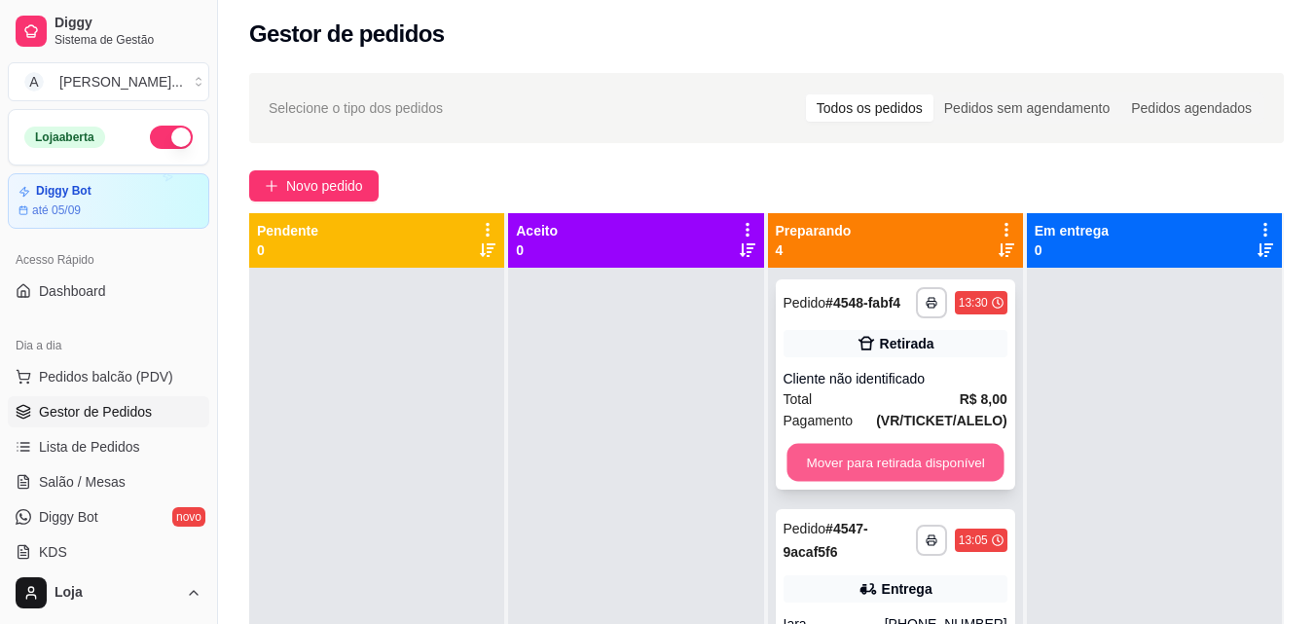
click at [879, 462] on button "Mover para retirada disponível" at bounding box center [895, 463] width 217 height 38
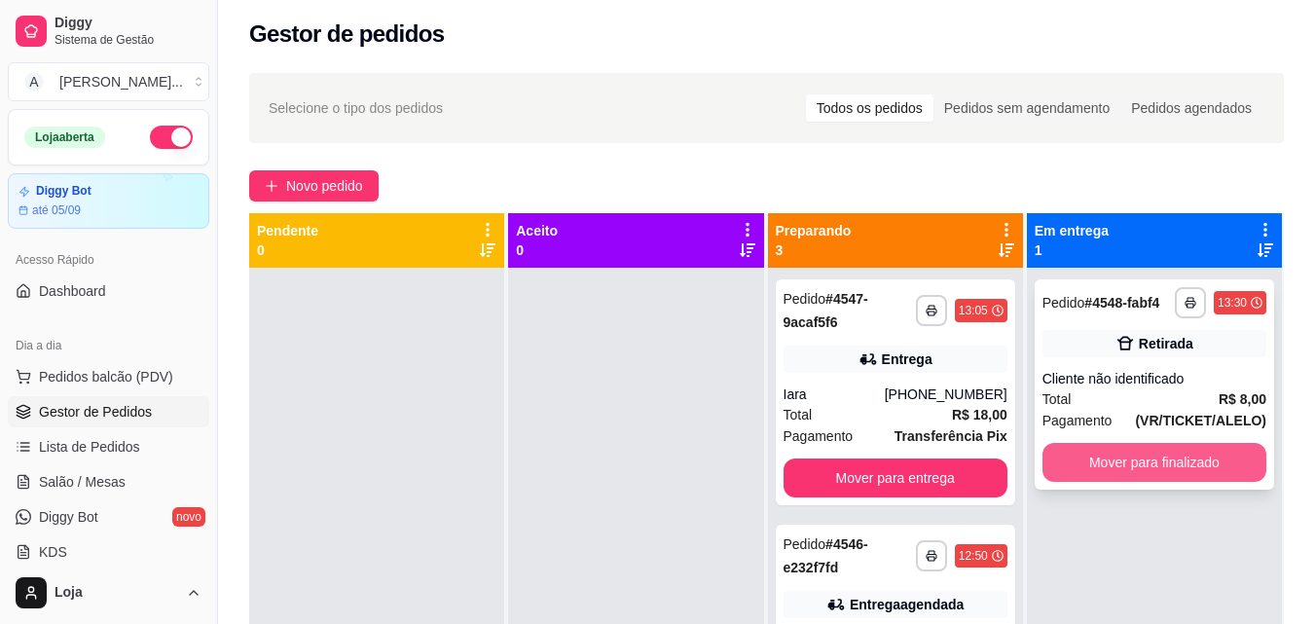
click at [1100, 468] on button "Mover para finalizado" at bounding box center [1155, 462] width 224 height 39
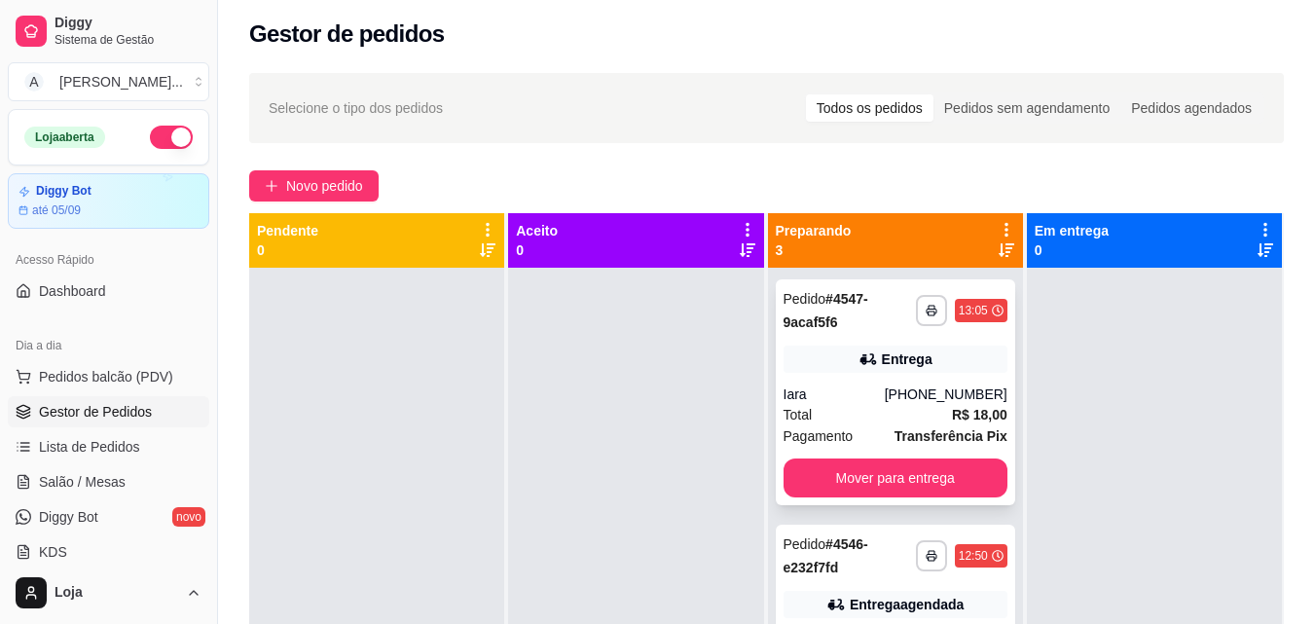
click at [901, 366] on div "Entrega" at bounding box center [907, 359] width 51 height 19
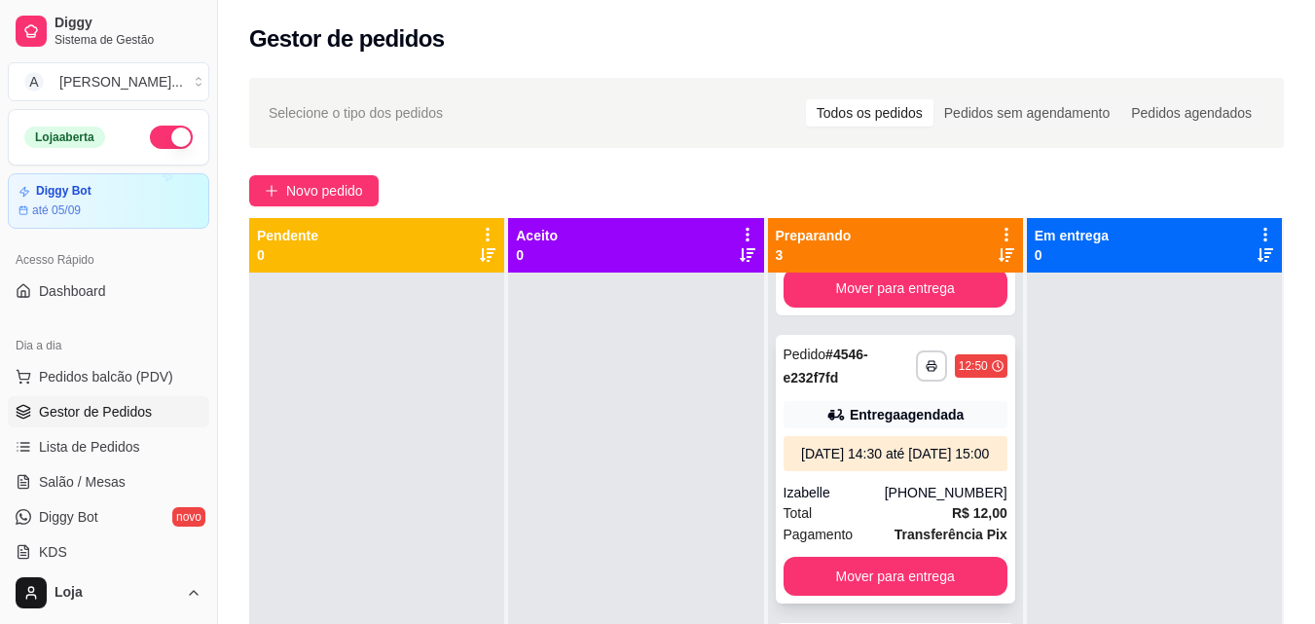
scroll to position [97, 0]
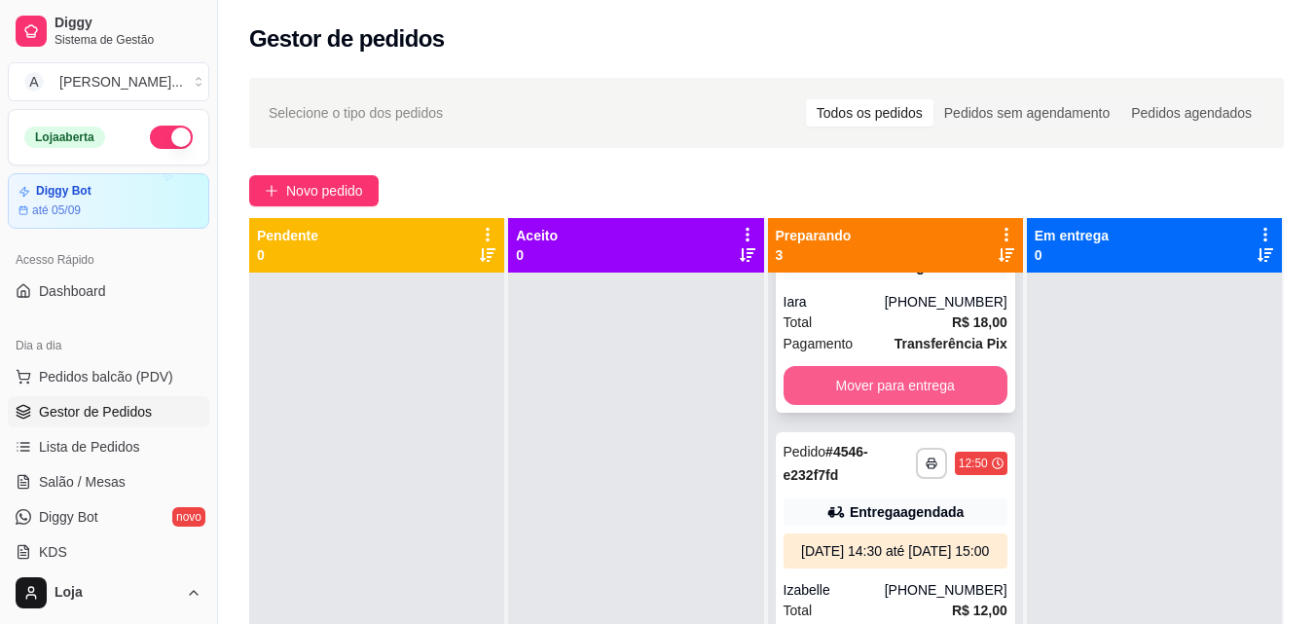
click at [886, 379] on button "Mover para entrega" at bounding box center [896, 385] width 224 height 39
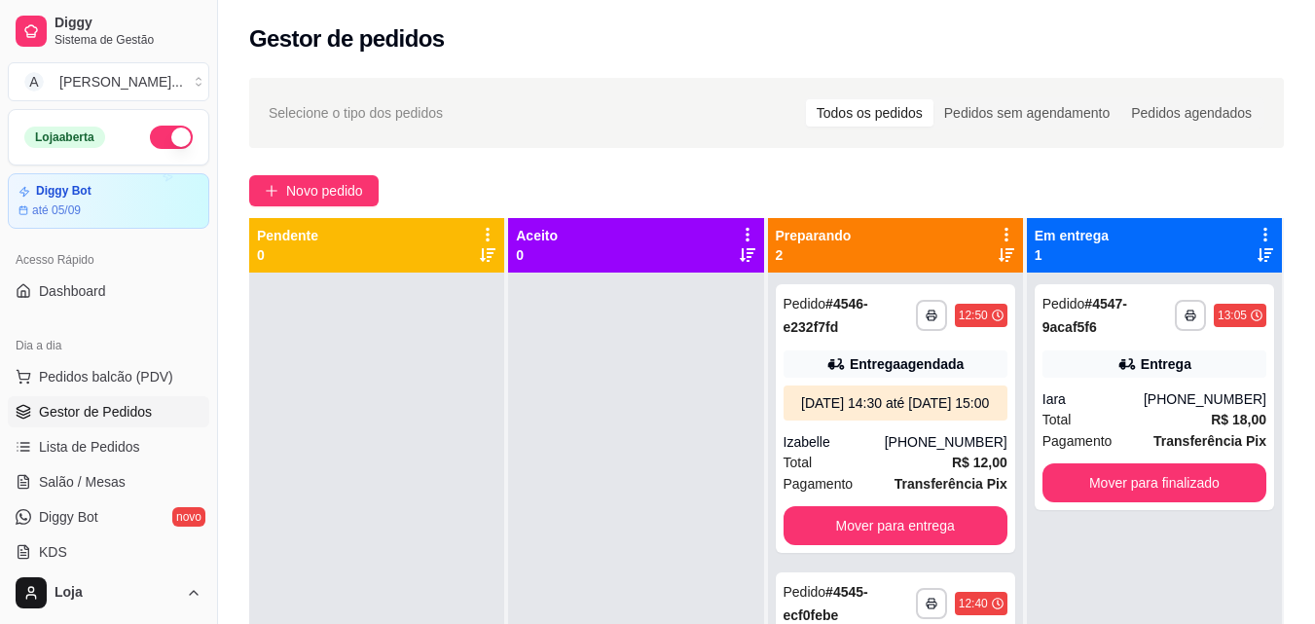
scroll to position [0, 0]
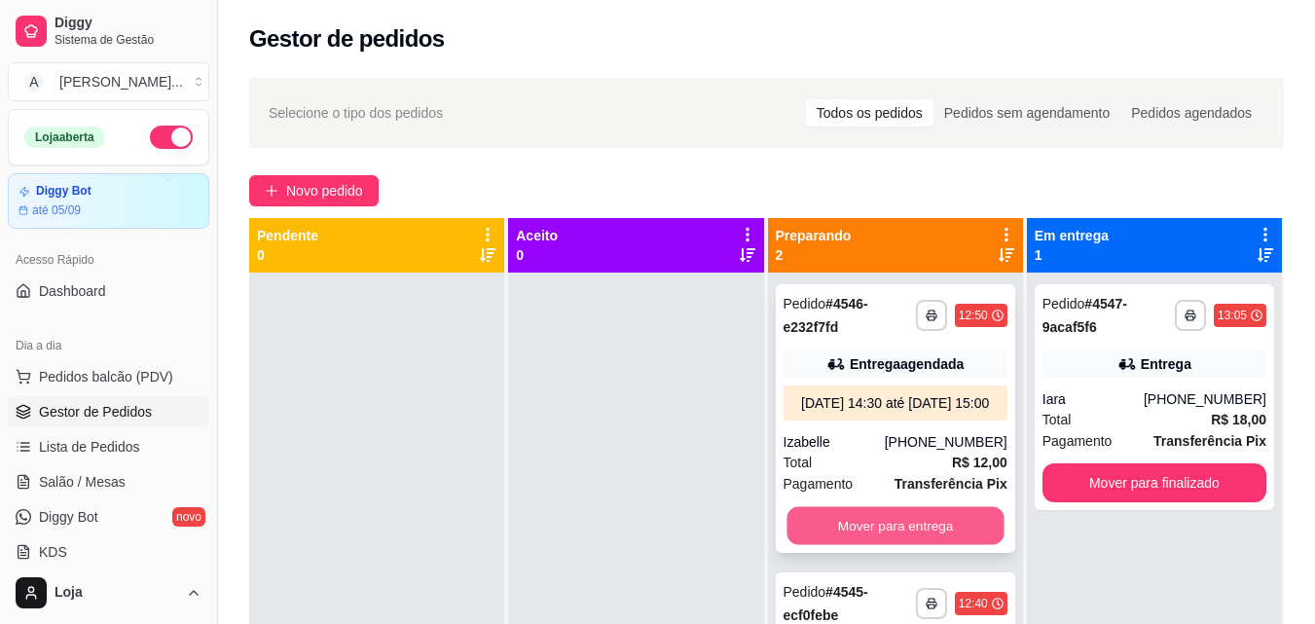
click at [953, 536] on button "Mover para entrega" at bounding box center [895, 526] width 217 height 38
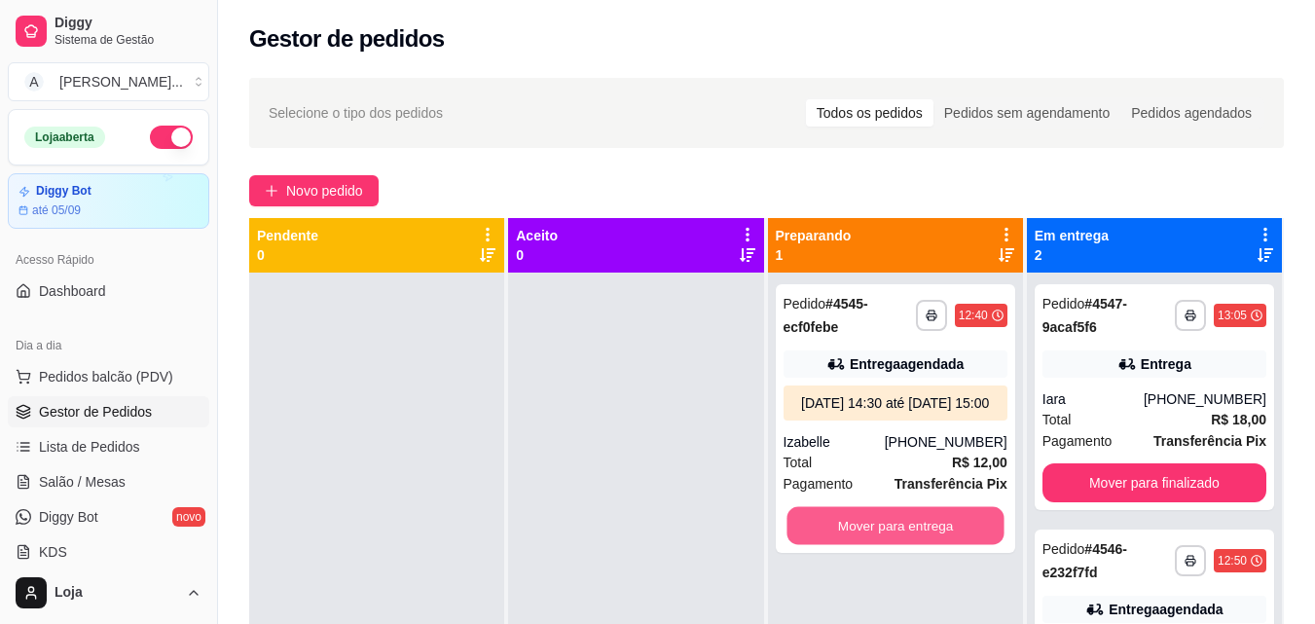
click at [953, 536] on button "Mover para entrega" at bounding box center [895, 526] width 217 height 38
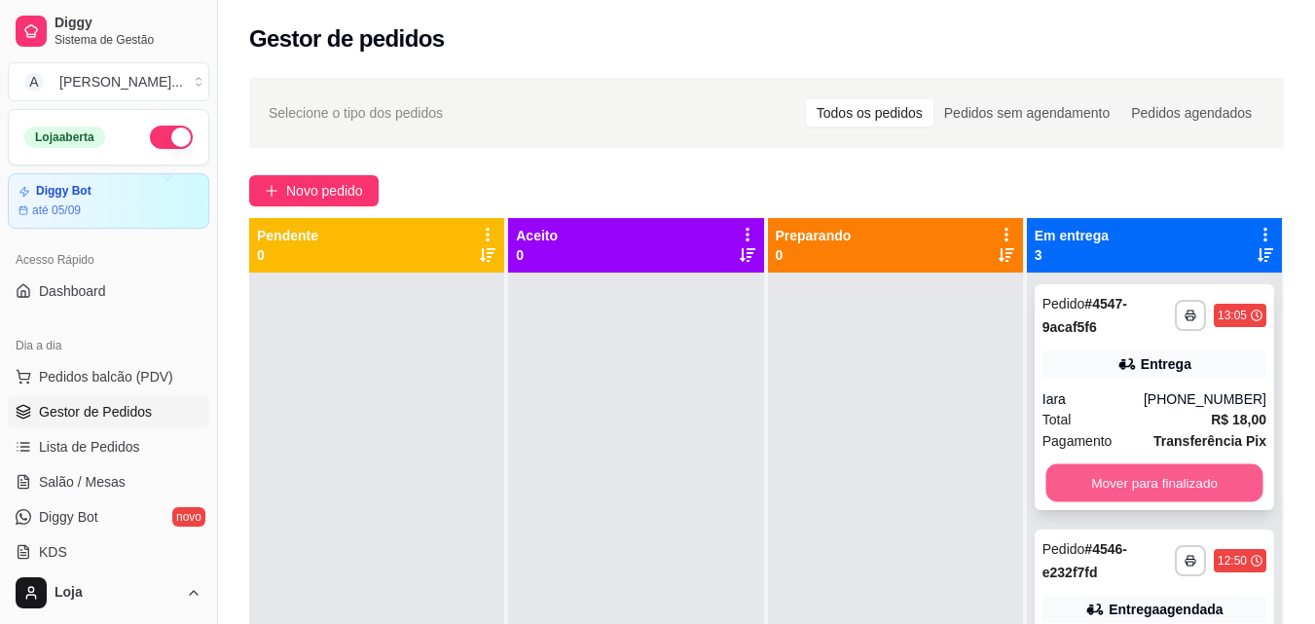
click at [1157, 485] on button "Mover para finalizado" at bounding box center [1154, 483] width 217 height 38
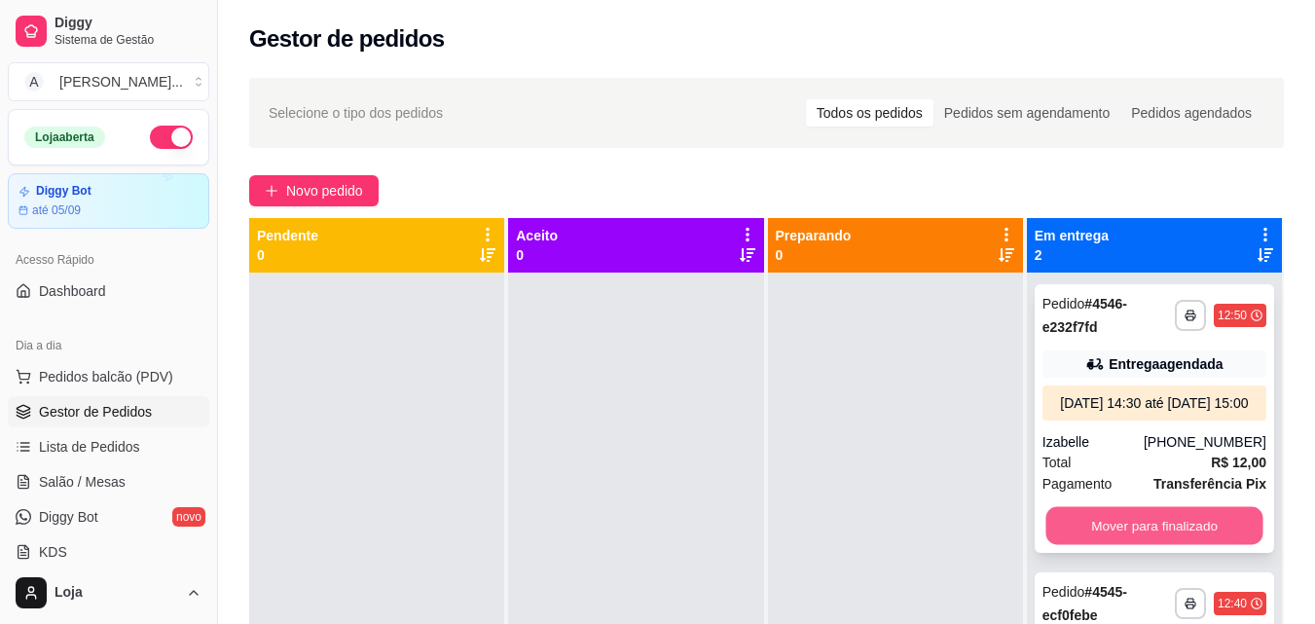
click at [1195, 535] on button "Mover para finalizado" at bounding box center [1154, 526] width 217 height 38
click at [1189, 536] on button "Mover para finalizado" at bounding box center [1154, 526] width 217 height 38
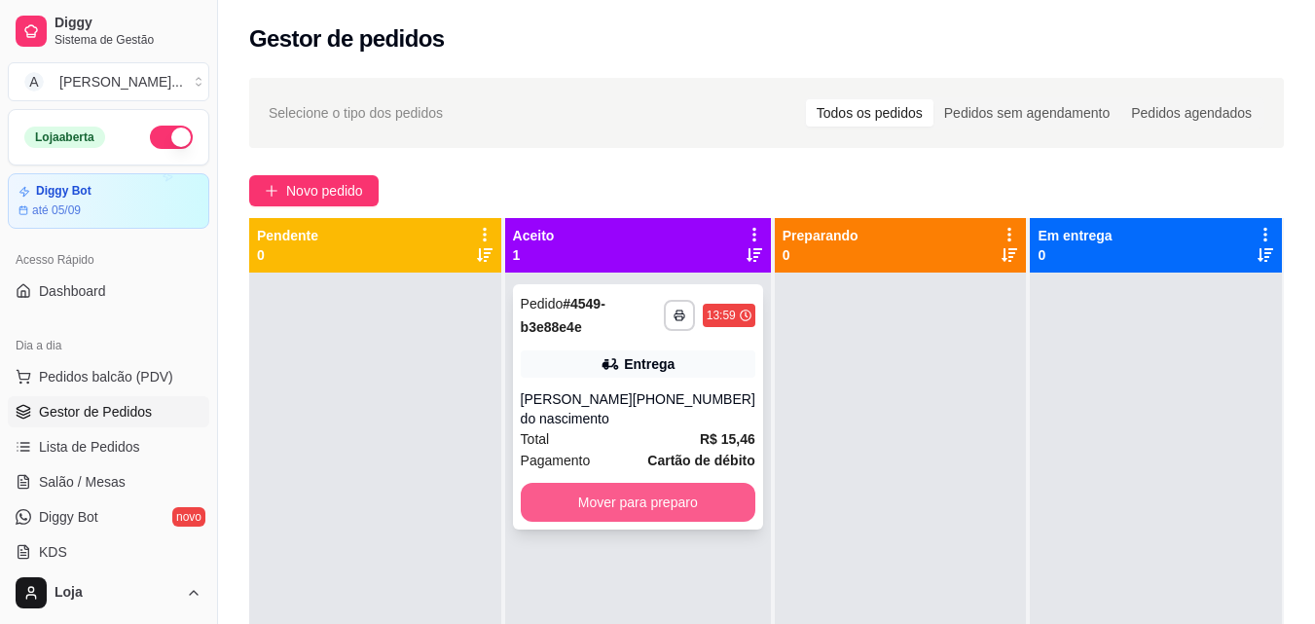
click at [652, 505] on button "Mover para preparo" at bounding box center [638, 502] width 235 height 39
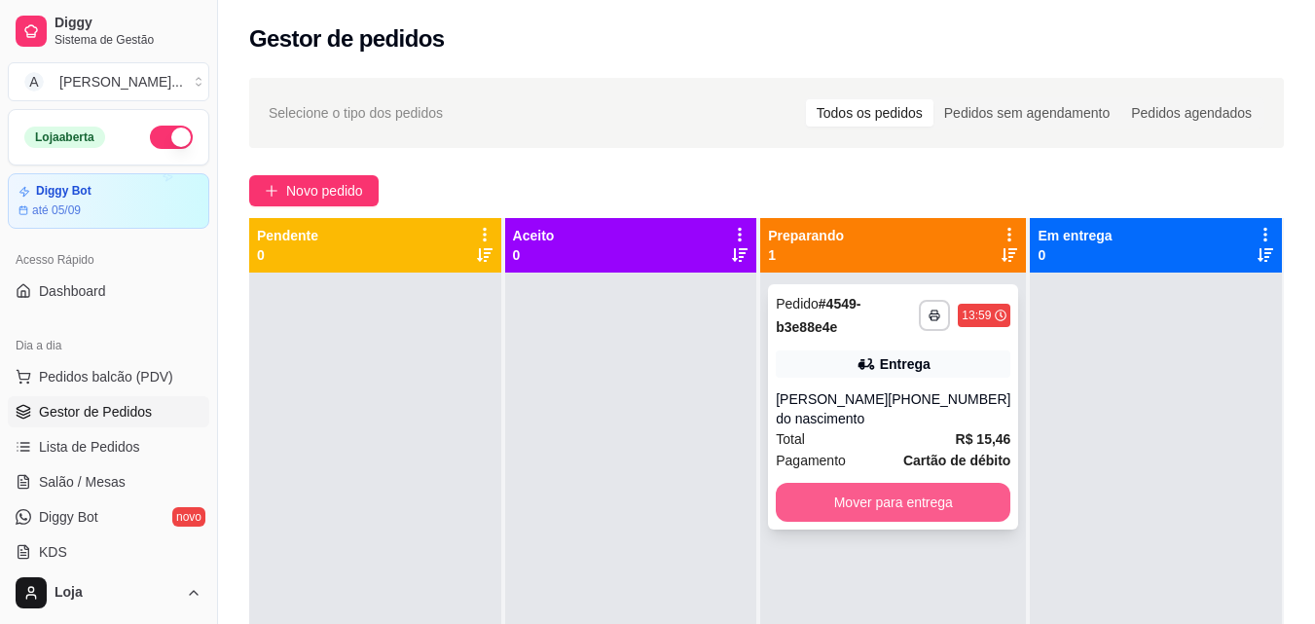
click at [915, 509] on button "Mover para entrega" at bounding box center [893, 502] width 235 height 39
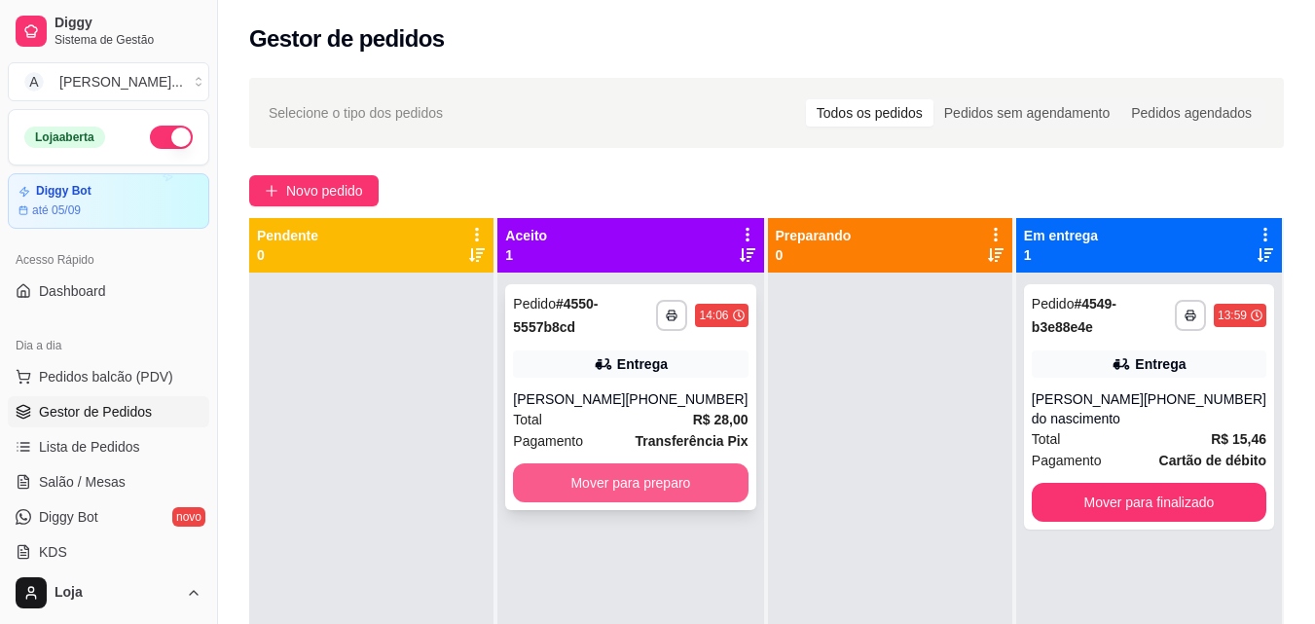
click at [579, 480] on button "Mover para preparo" at bounding box center [630, 482] width 235 height 39
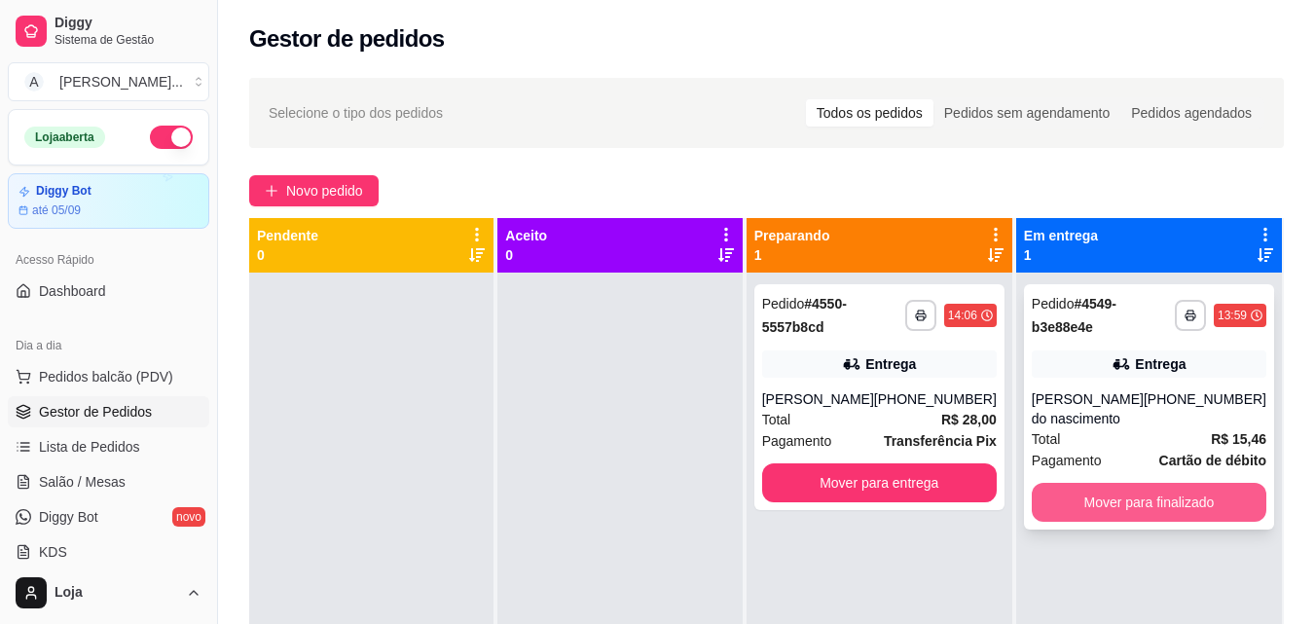
click at [1080, 510] on button "Mover para finalizado" at bounding box center [1149, 502] width 235 height 39
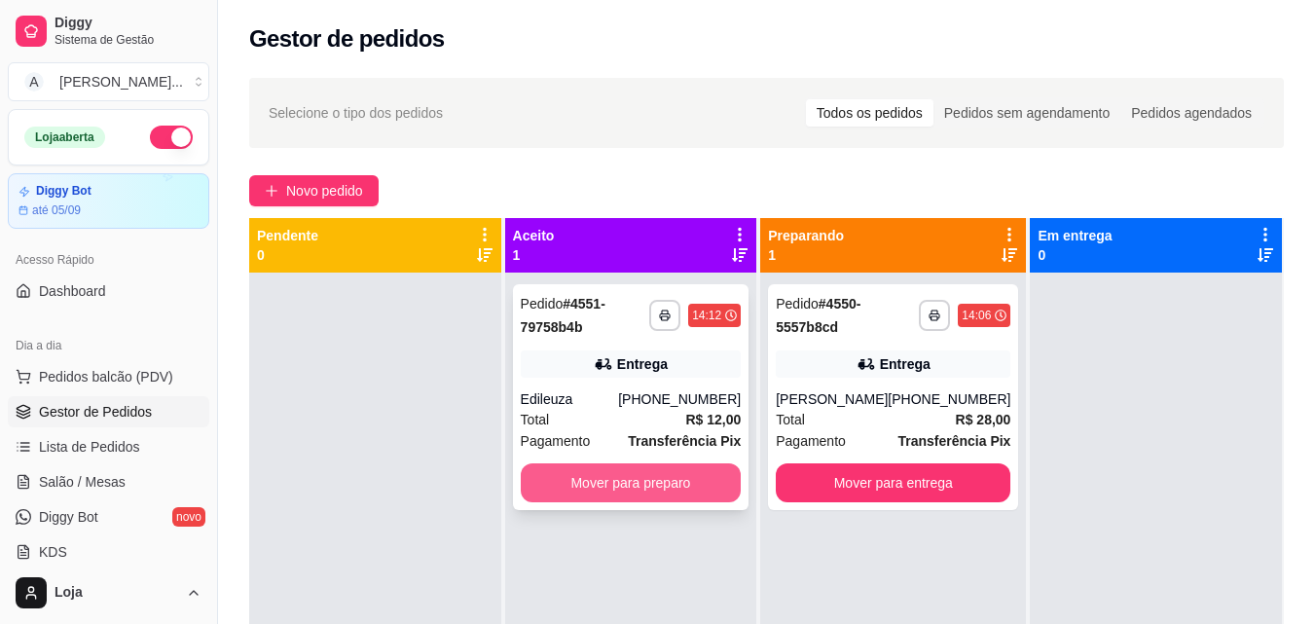
click at [614, 475] on button "Mover para preparo" at bounding box center [631, 482] width 221 height 39
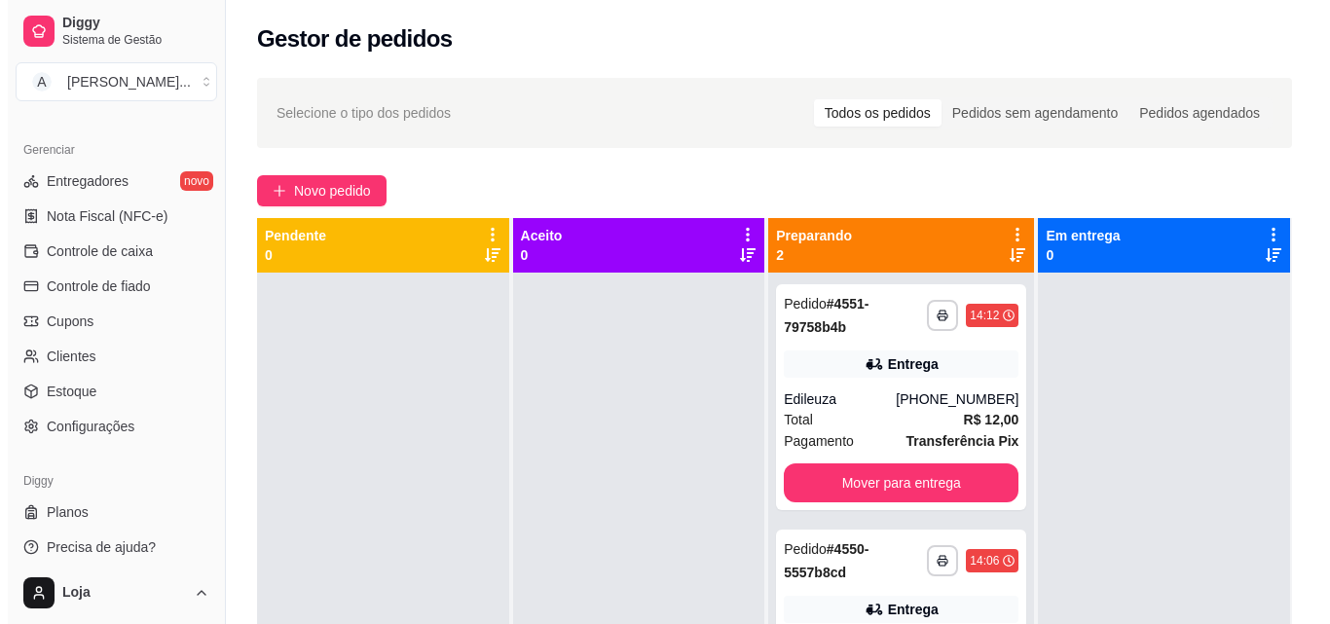
scroll to position [777, 0]
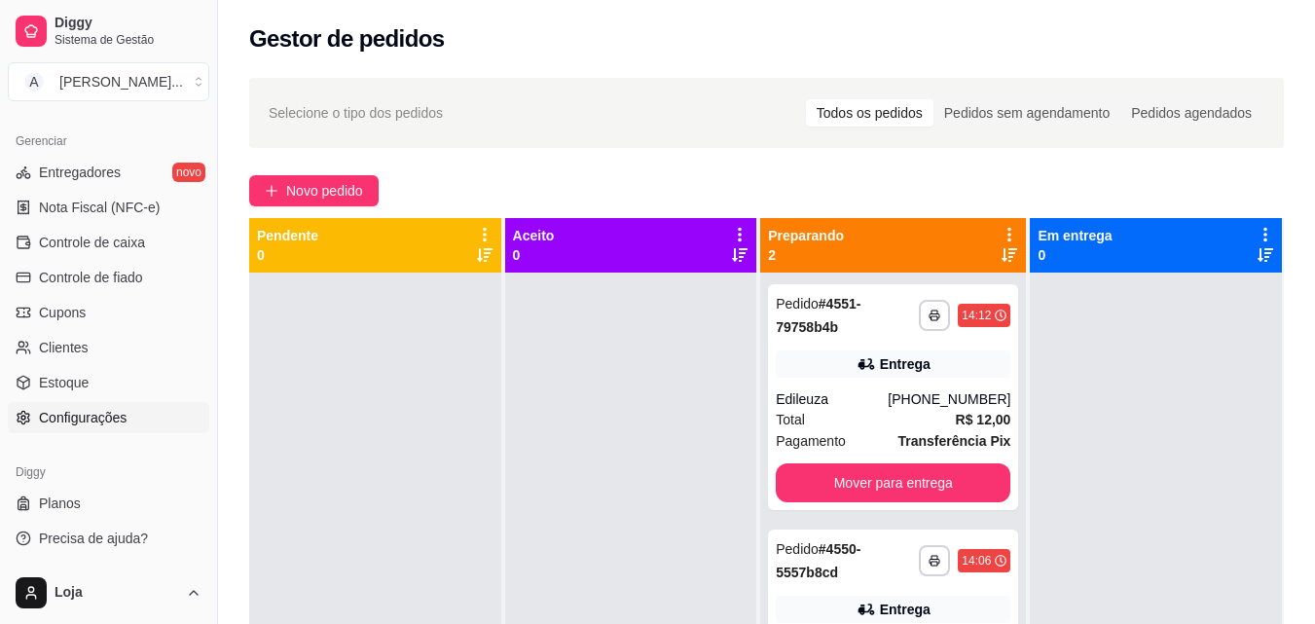
click at [134, 424] on link "Configurações" at bounding box center [109, 417] width 202 height 31
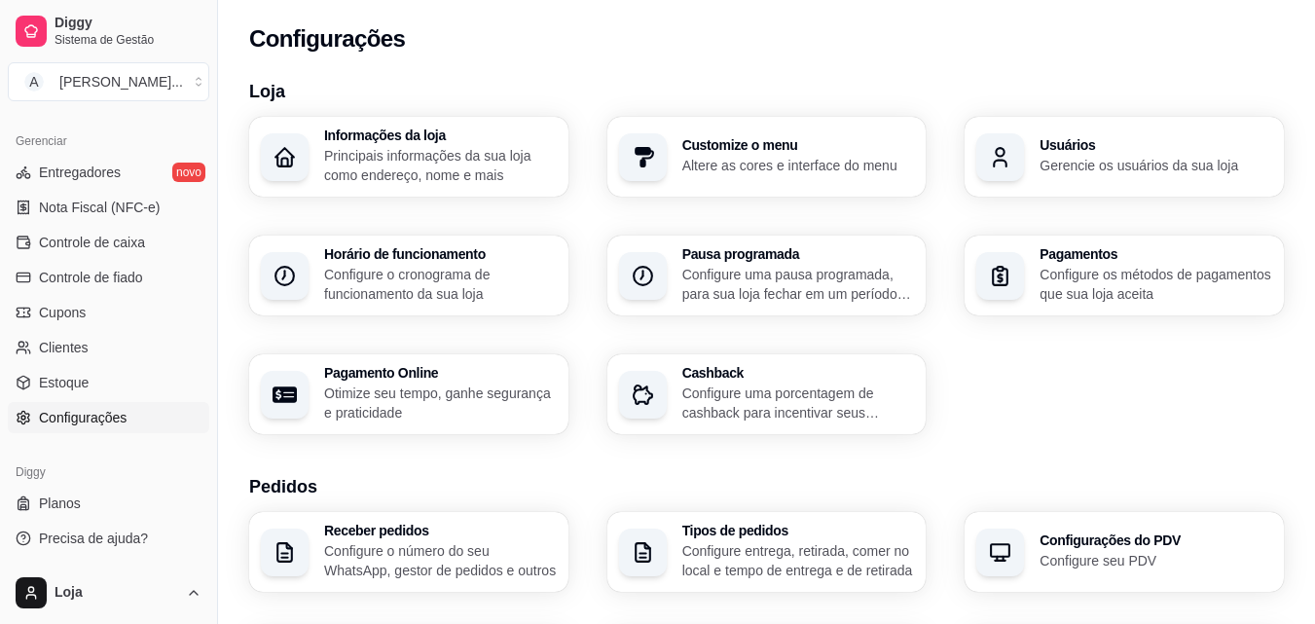
click at [1131, 167] on p "Gerencie os usuários da sua loja" at bounding box center [1156, 165] width 233 height 19
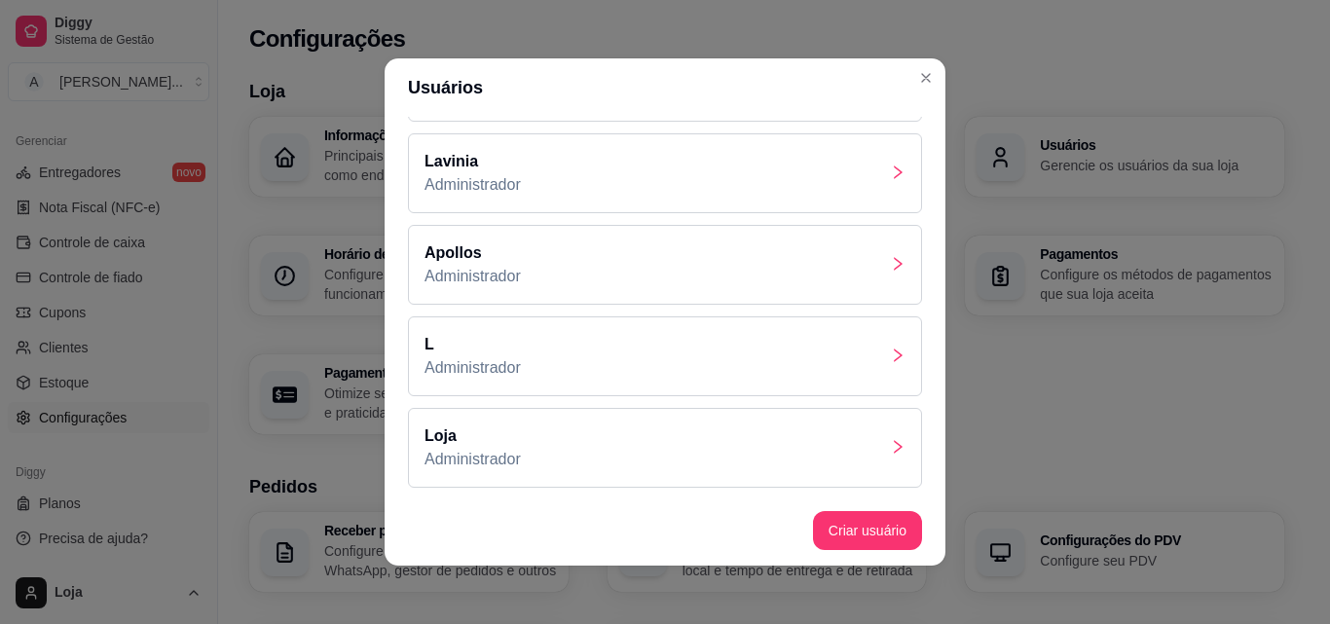
scroll to position [4, 0]
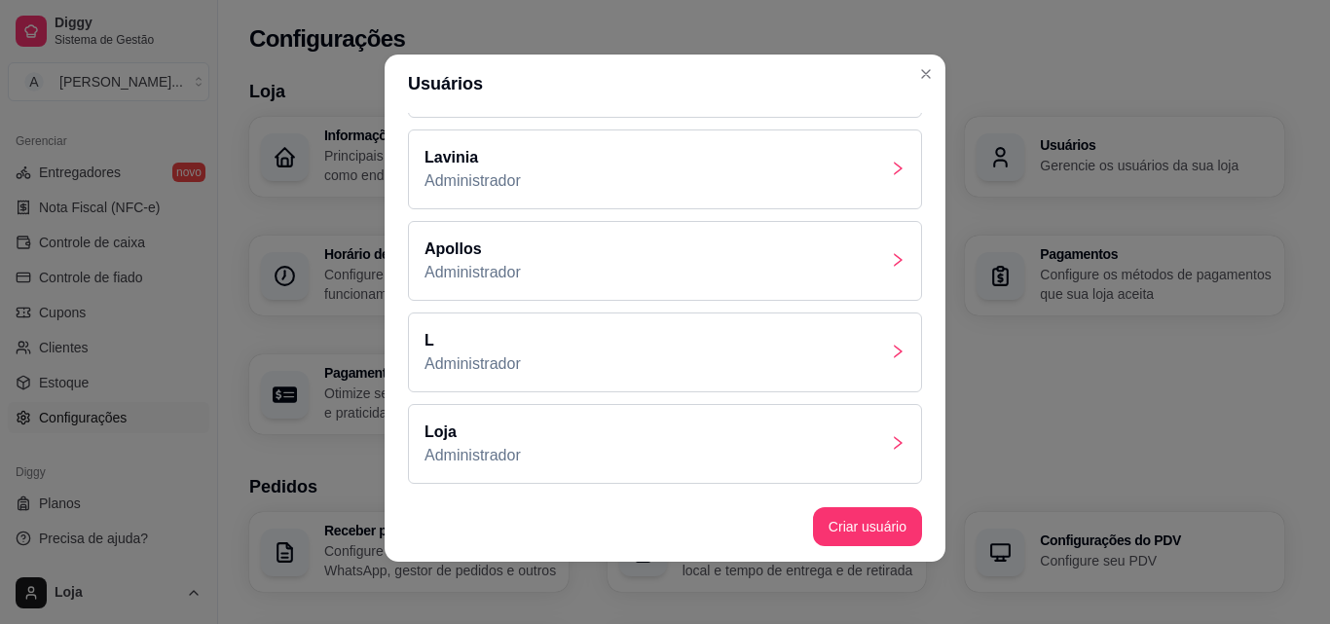
click at [799, 346] on div "L Administrador" at bounding box center [665, 353] width 514 height 80
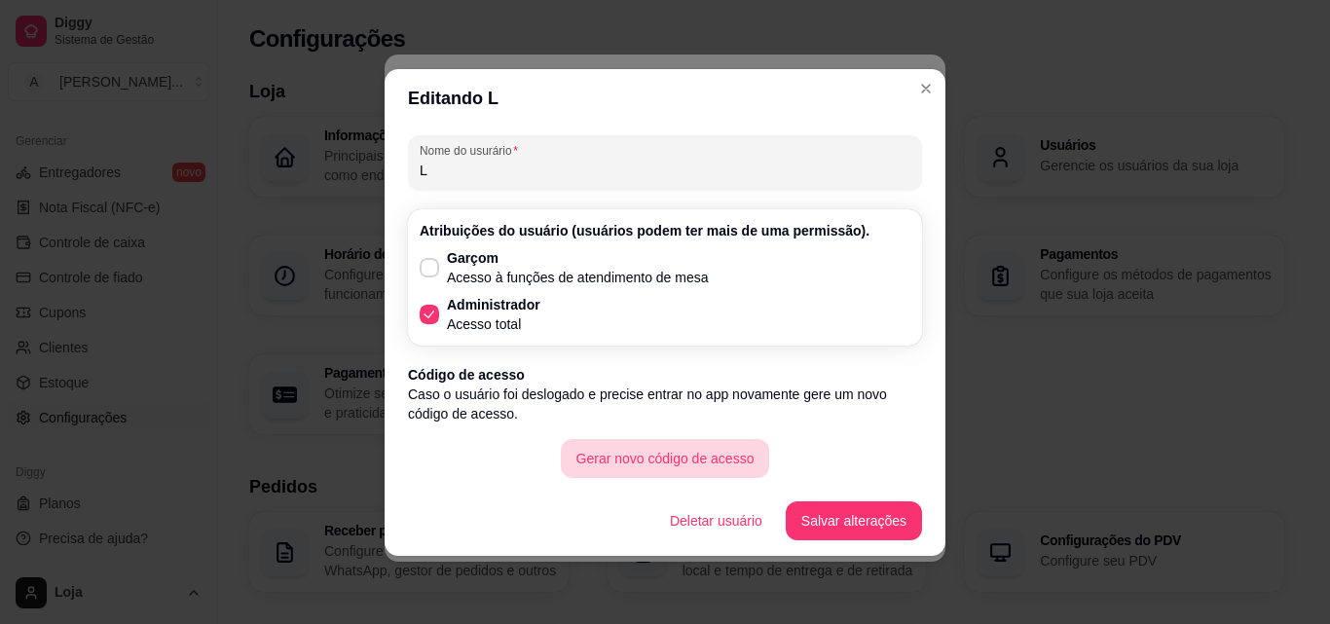
click at [698, 457] on button "Gerar novo código de acesso" at bounding box center [665, 458] width 209 height 39
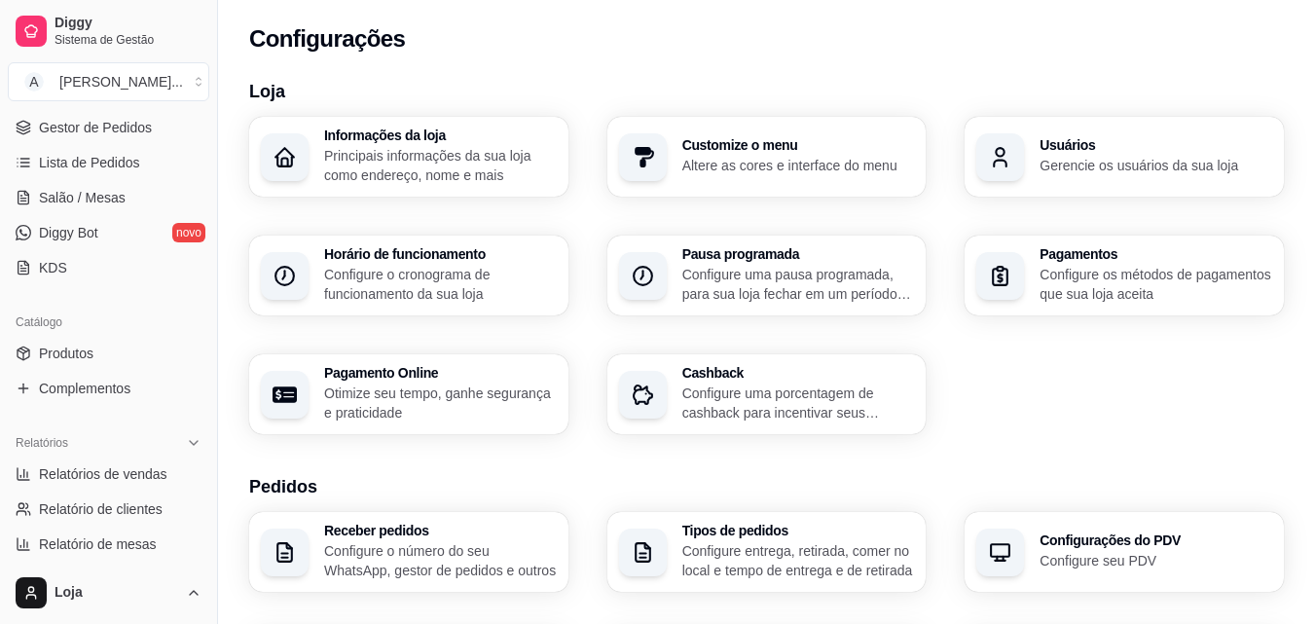
scroll to position [0, 0]
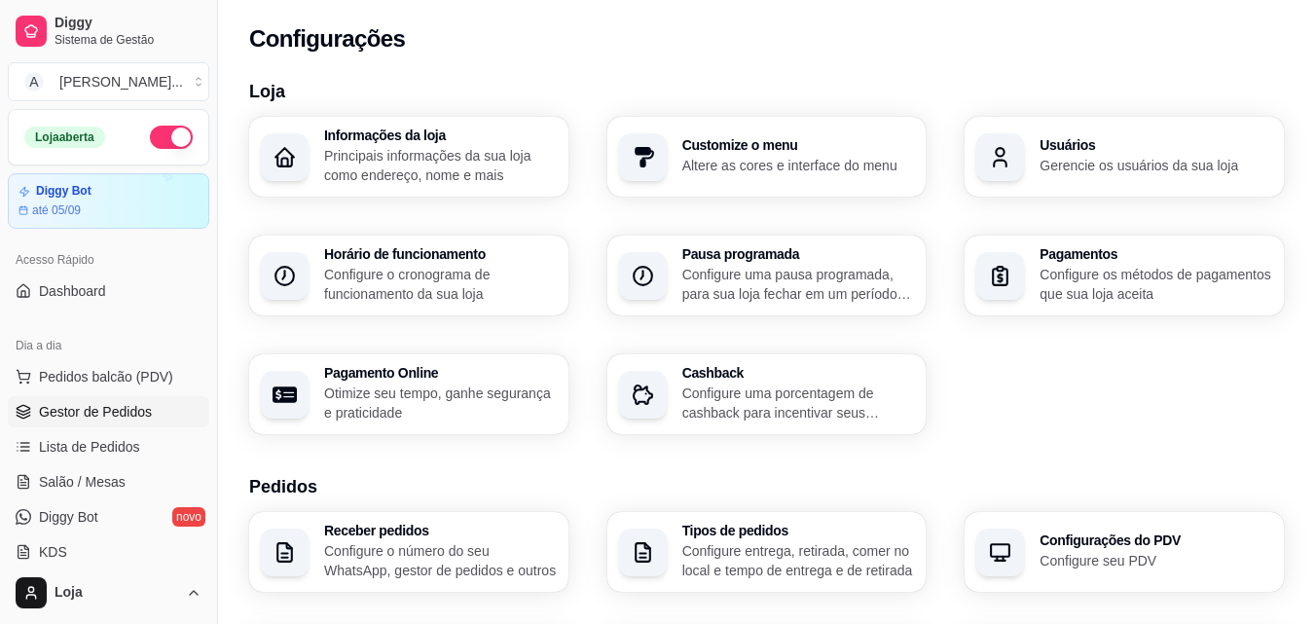
click at [128, 407] on span "Gestor de Pedidos" at bounding box center [95, 411] width 113 height 19
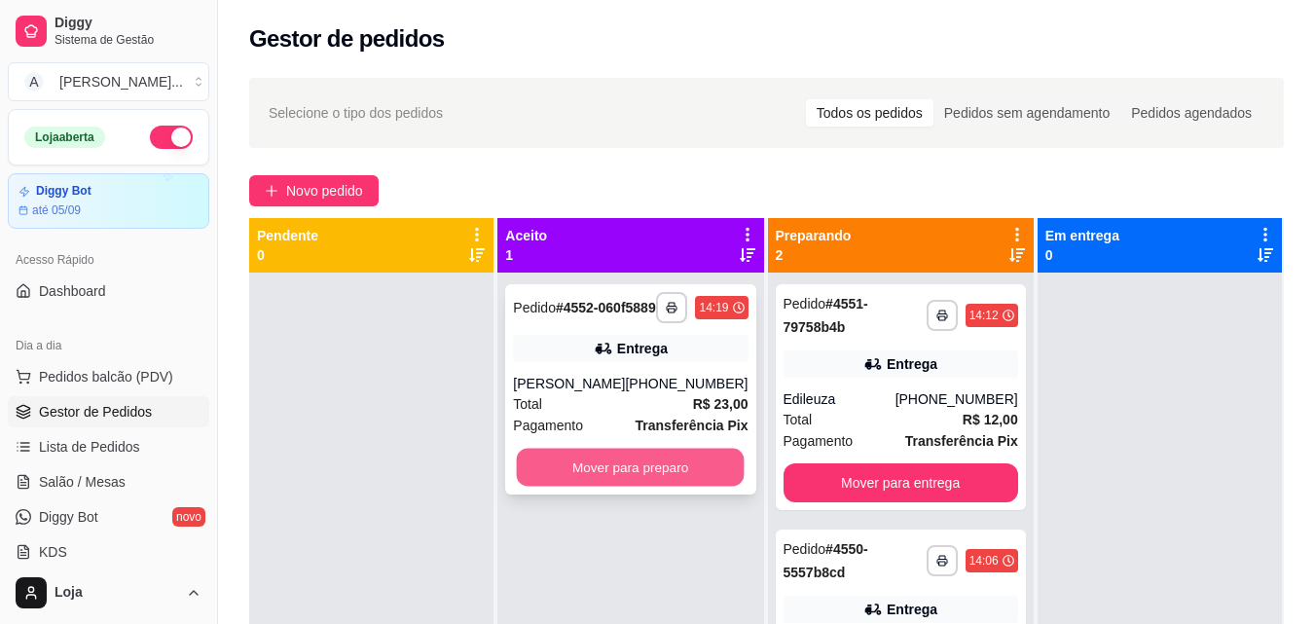
click at [724, 487] on button "Mover para preparo" at bounding box center [631, 468] width 228 height 38
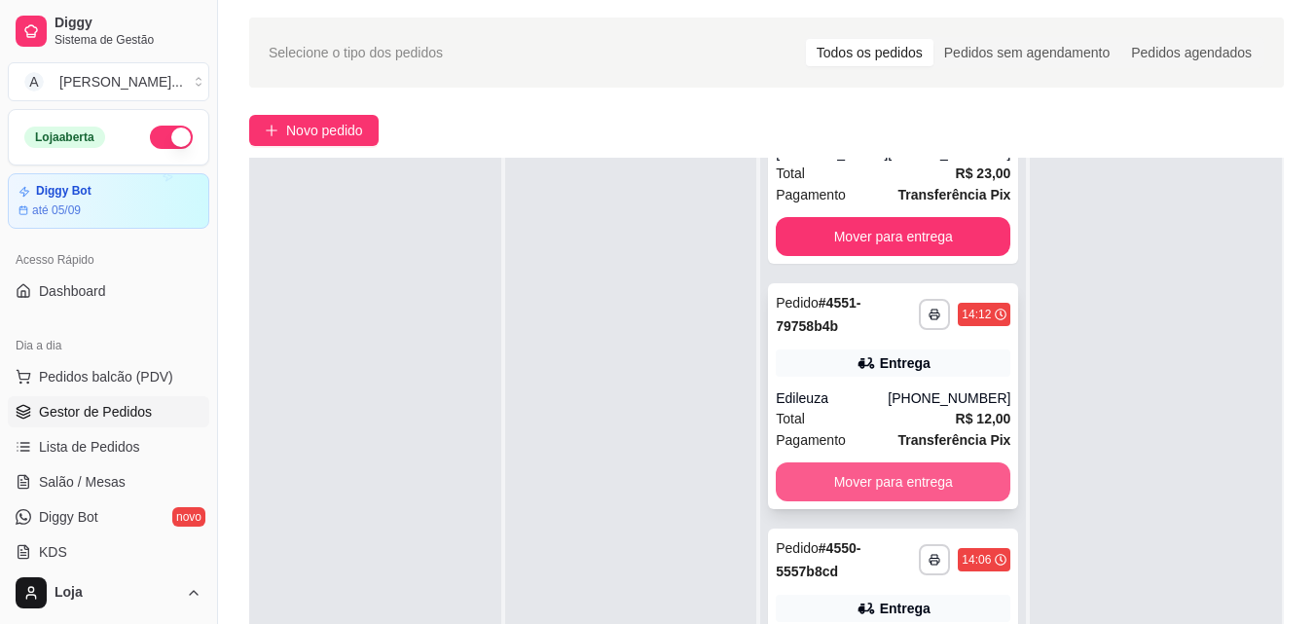
scroll to position [292, 0]
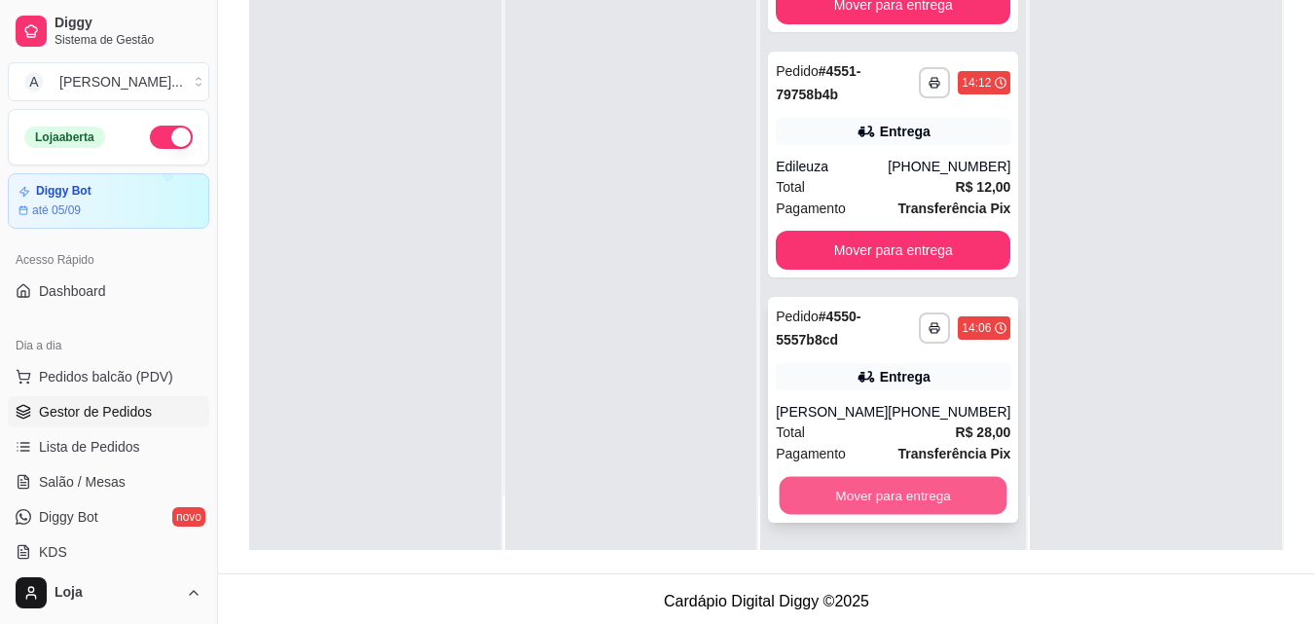
click at [931, 480] on button "Mover para entrega" at bounding box center [894, 496] width 228 height 38
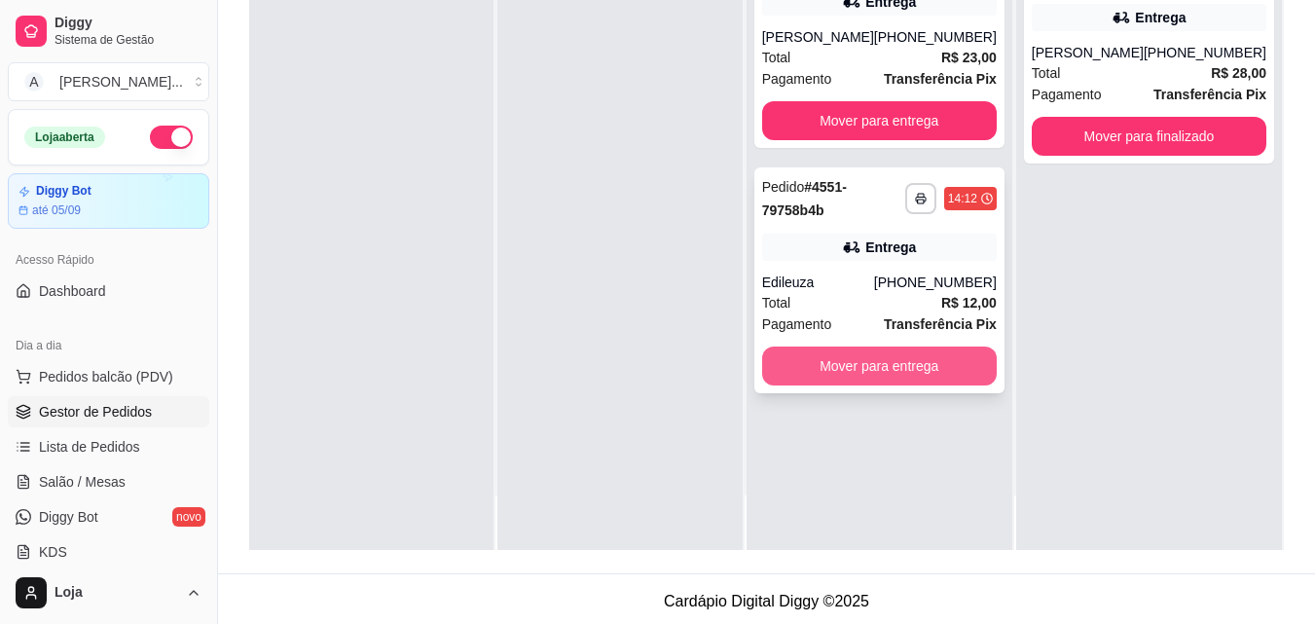
click at [922, 386] on button "Mover para entrega" at bounding box center [879, 366] width 235 height 39
